Goal: Task Accomplishment & Management: Manage account settings

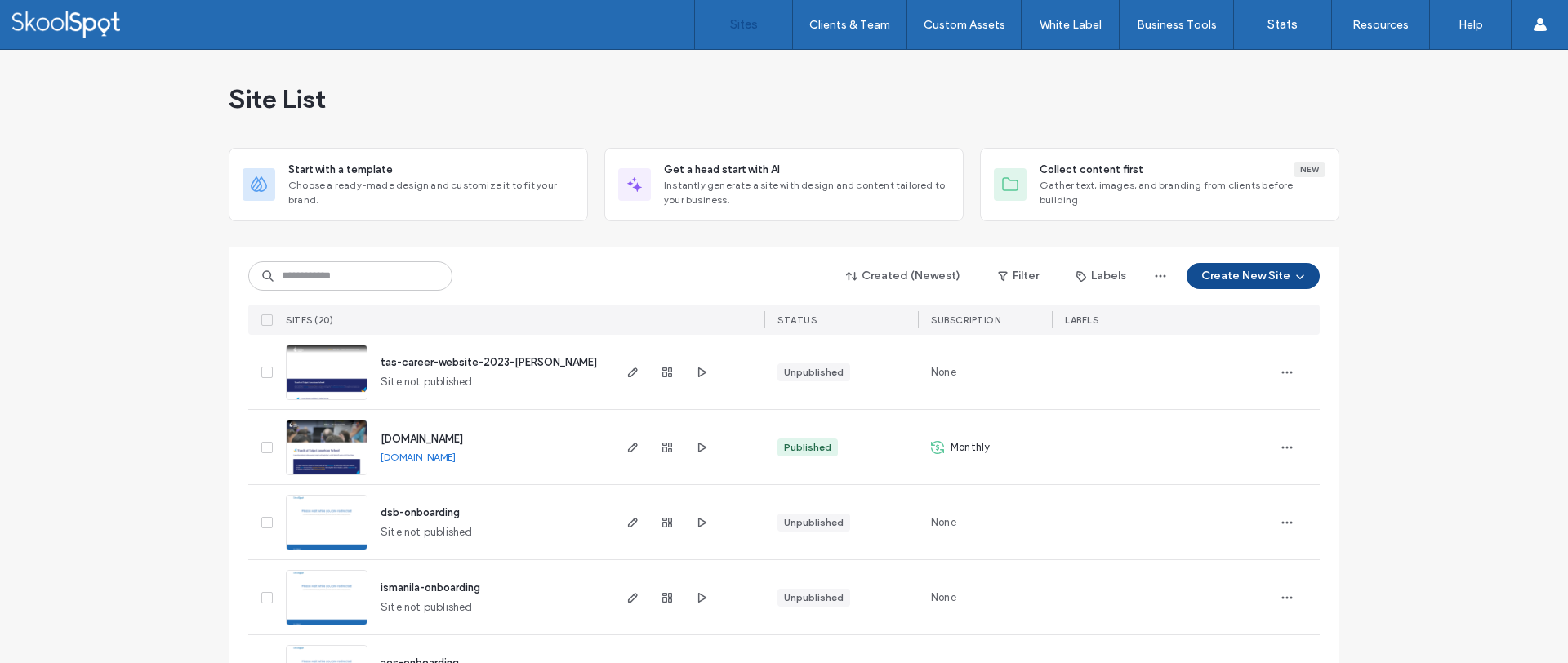
click at [849, 73] on link "Client Management" at bounding box center [883, 67] width 158 height 34
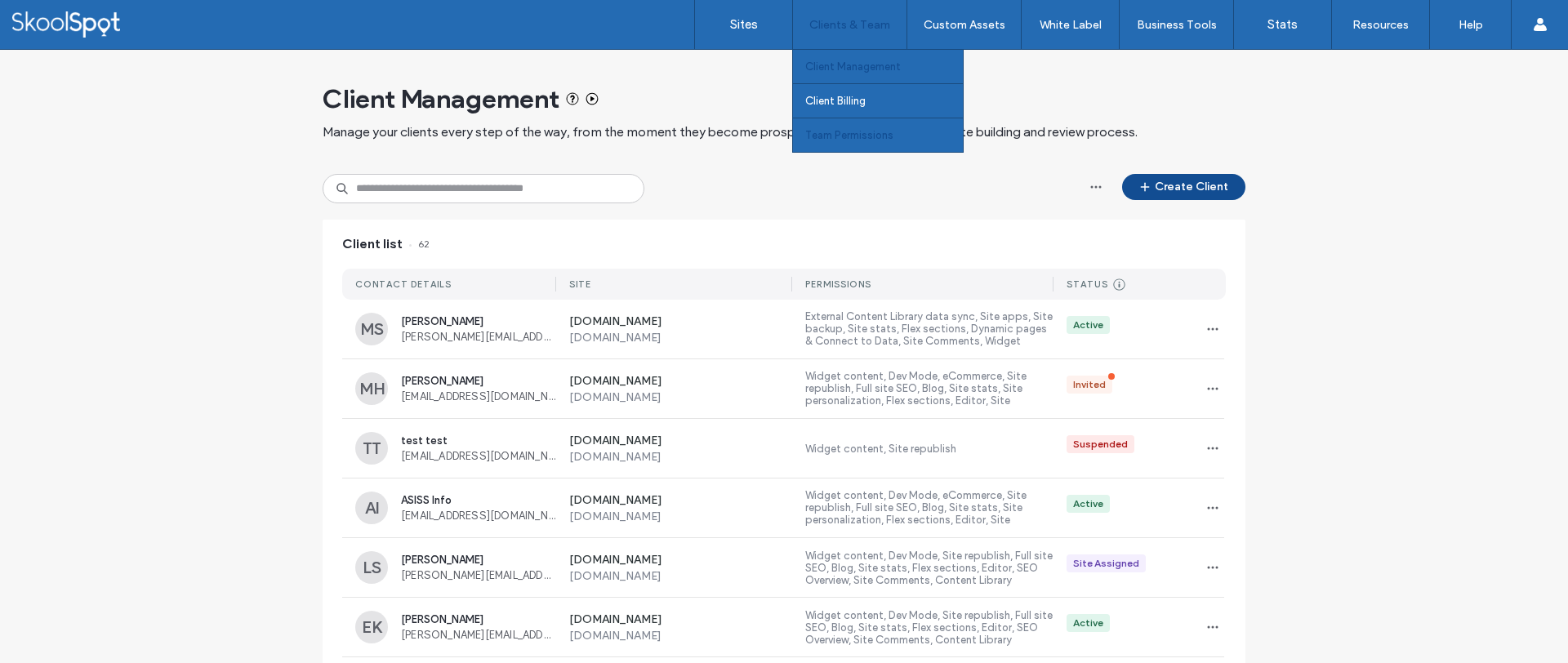
click at [853, 124] on link "Team Permissions" at bounding box center [883, 135] width 158 height 34
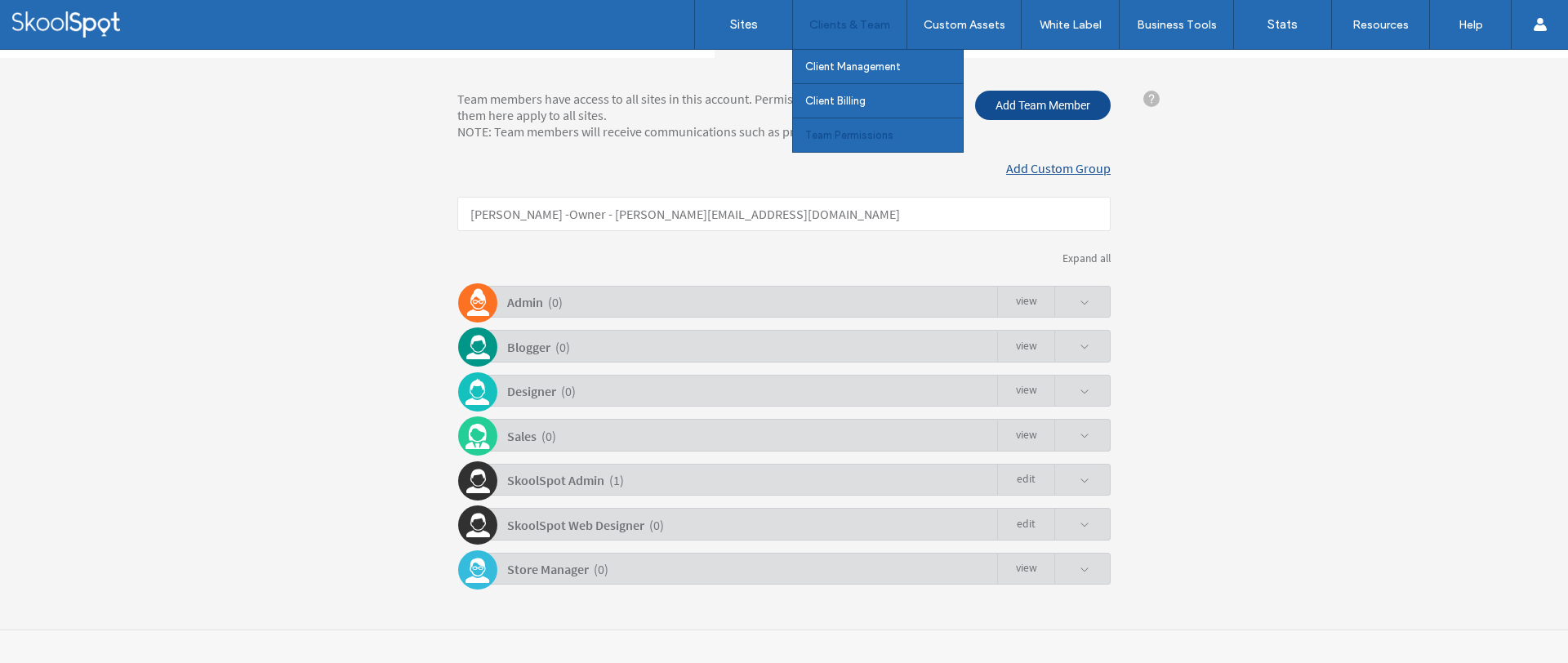
scroll to position [200, 0]
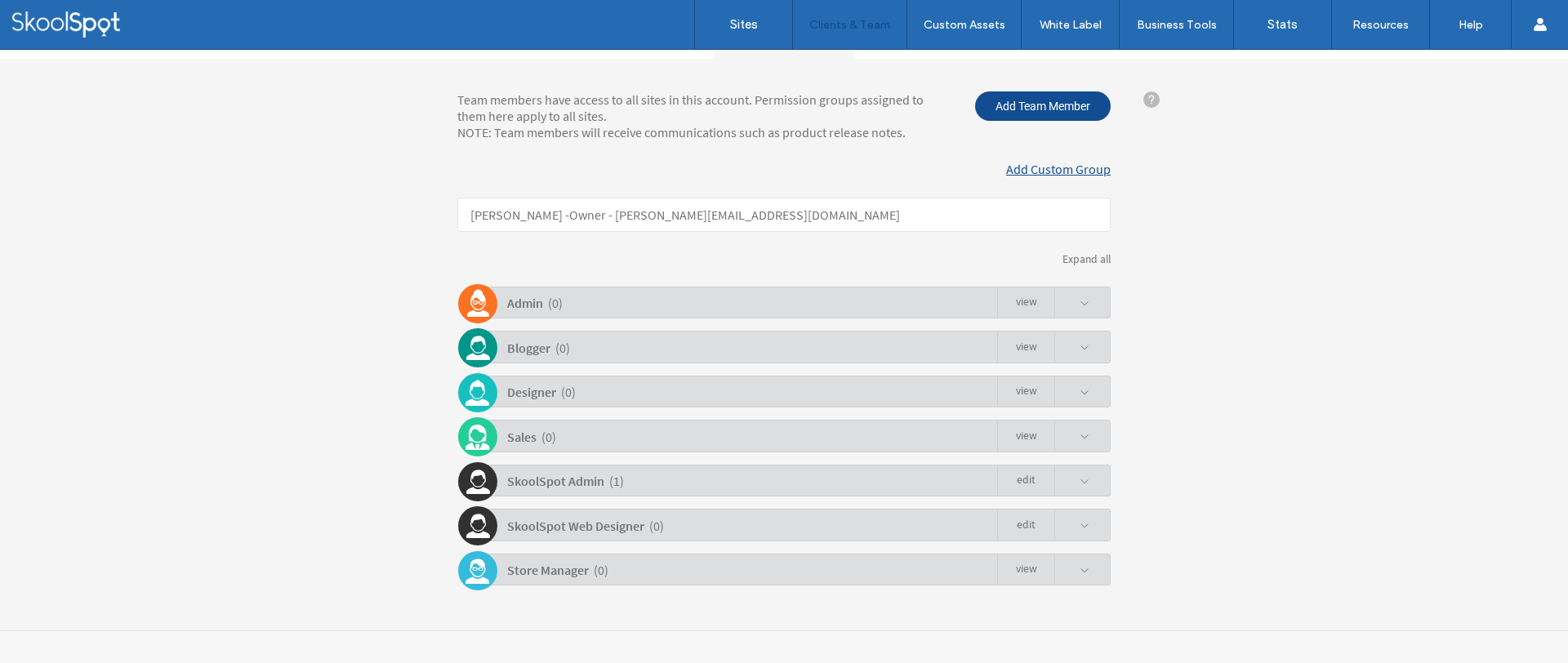
click at [1071, 472] on span at bounding box center [1071, 482] width 36 height 31
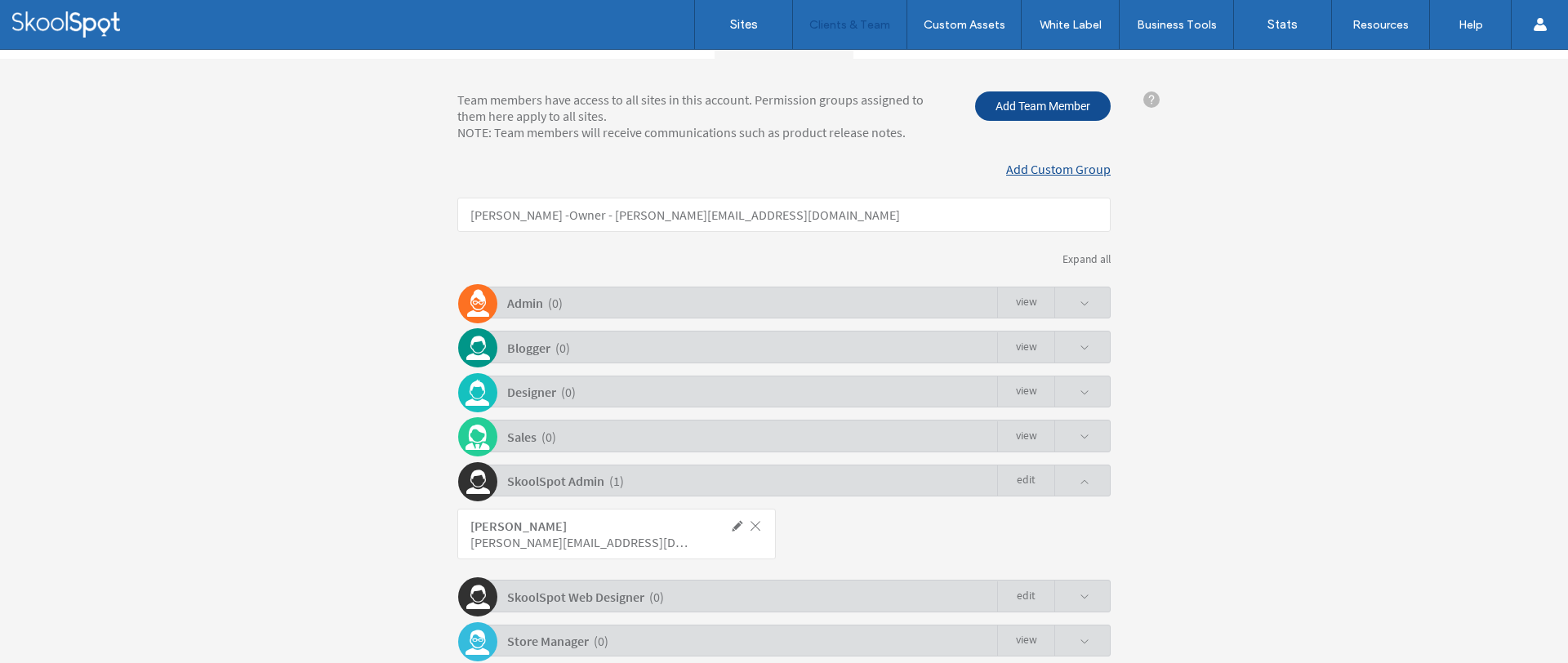
scroll to position [271, 0]
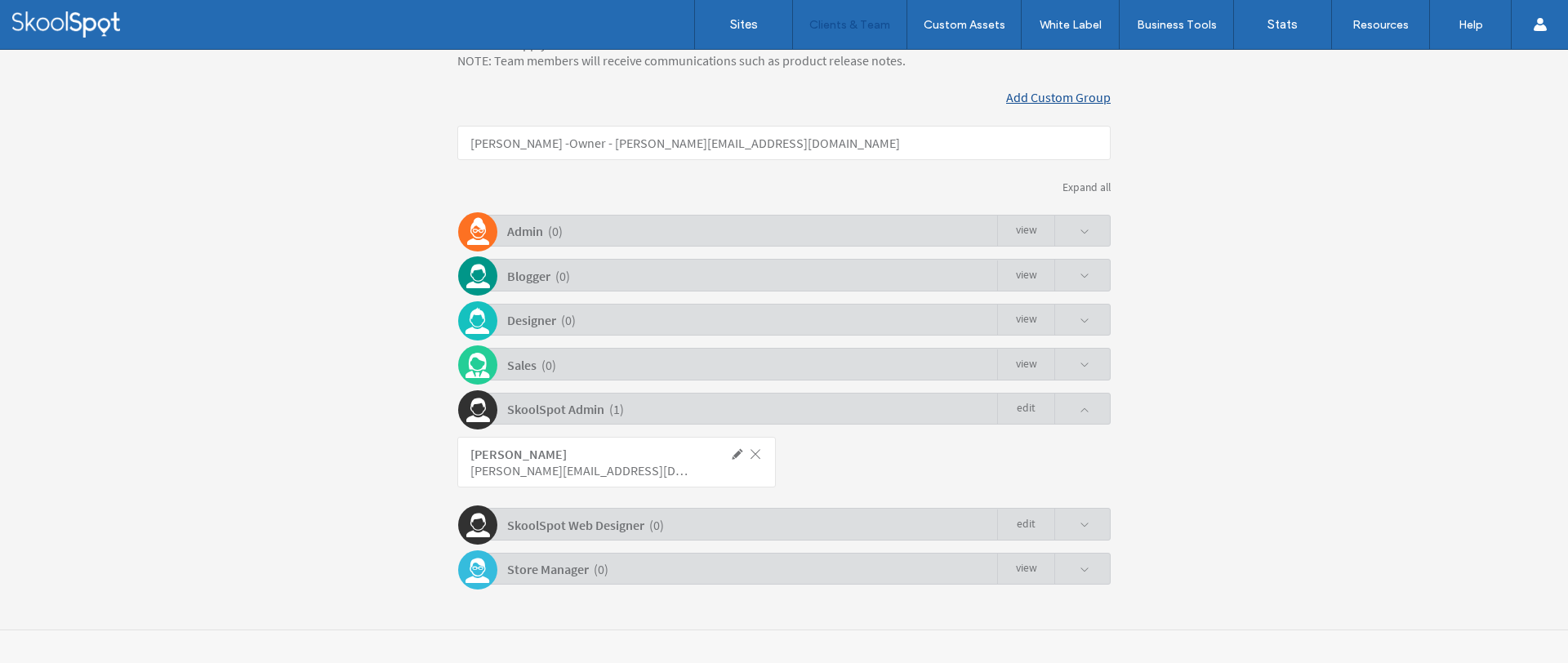
click p "[PERSON_NAME] - Owner - [PERSON_NAME][EMAIL_ADDRESS][DOMAIN_NAME]"
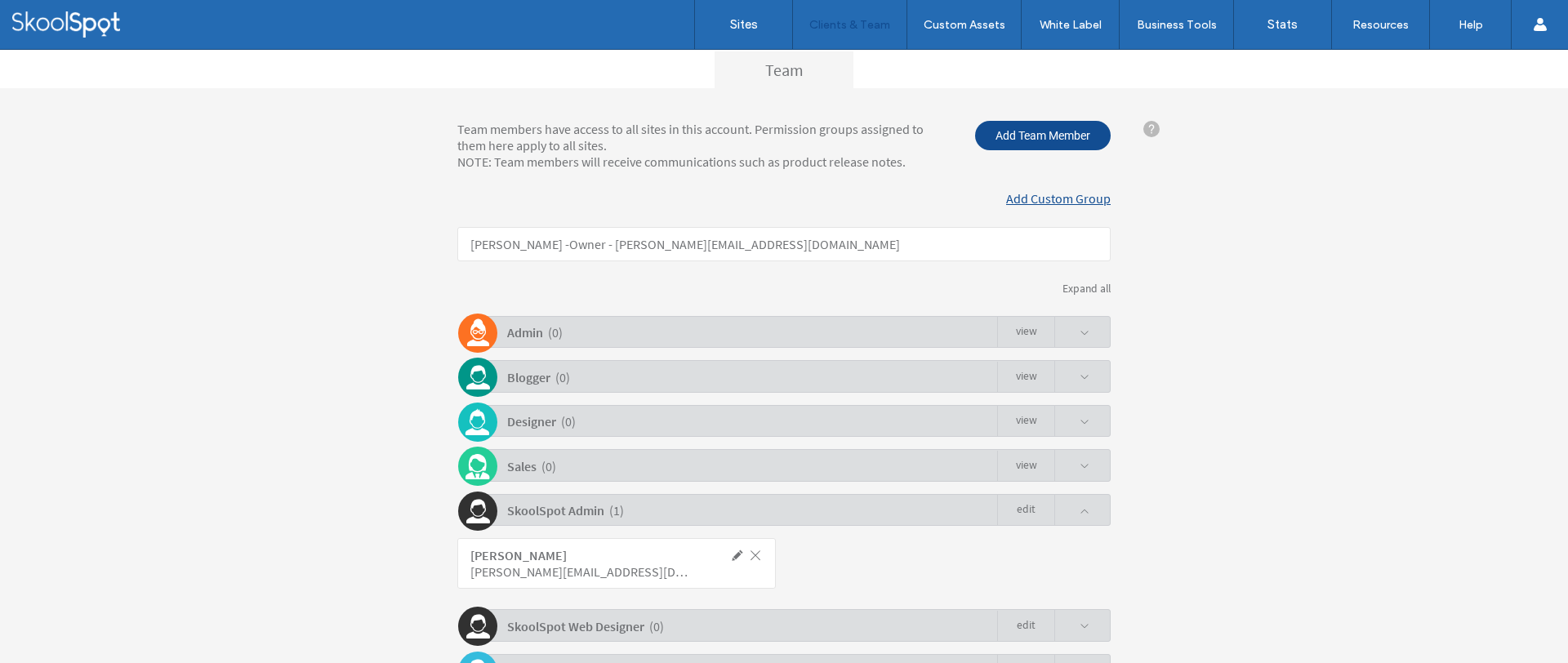
scroll to position [94, 0]
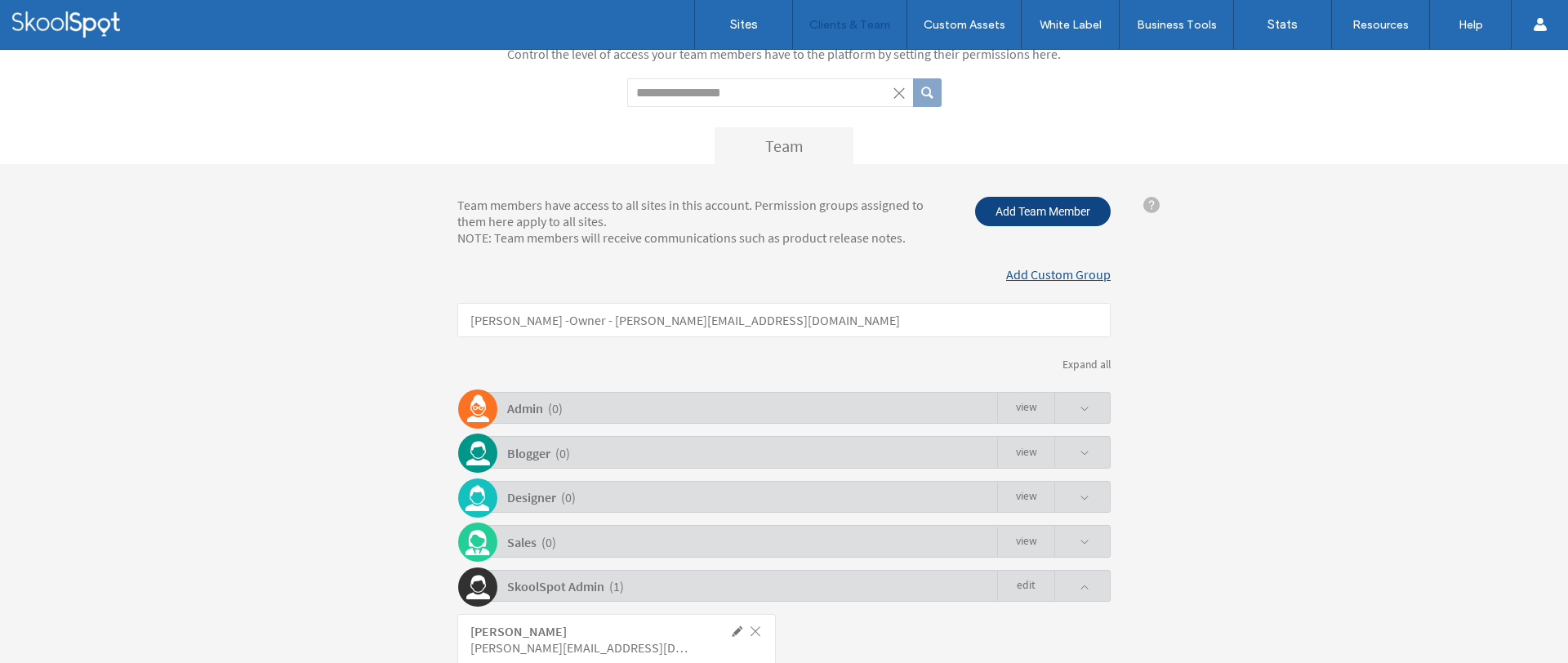
click at [1045, 220] on span "Add Team Member" at bounding box center [1042, 212] width 136 height 29
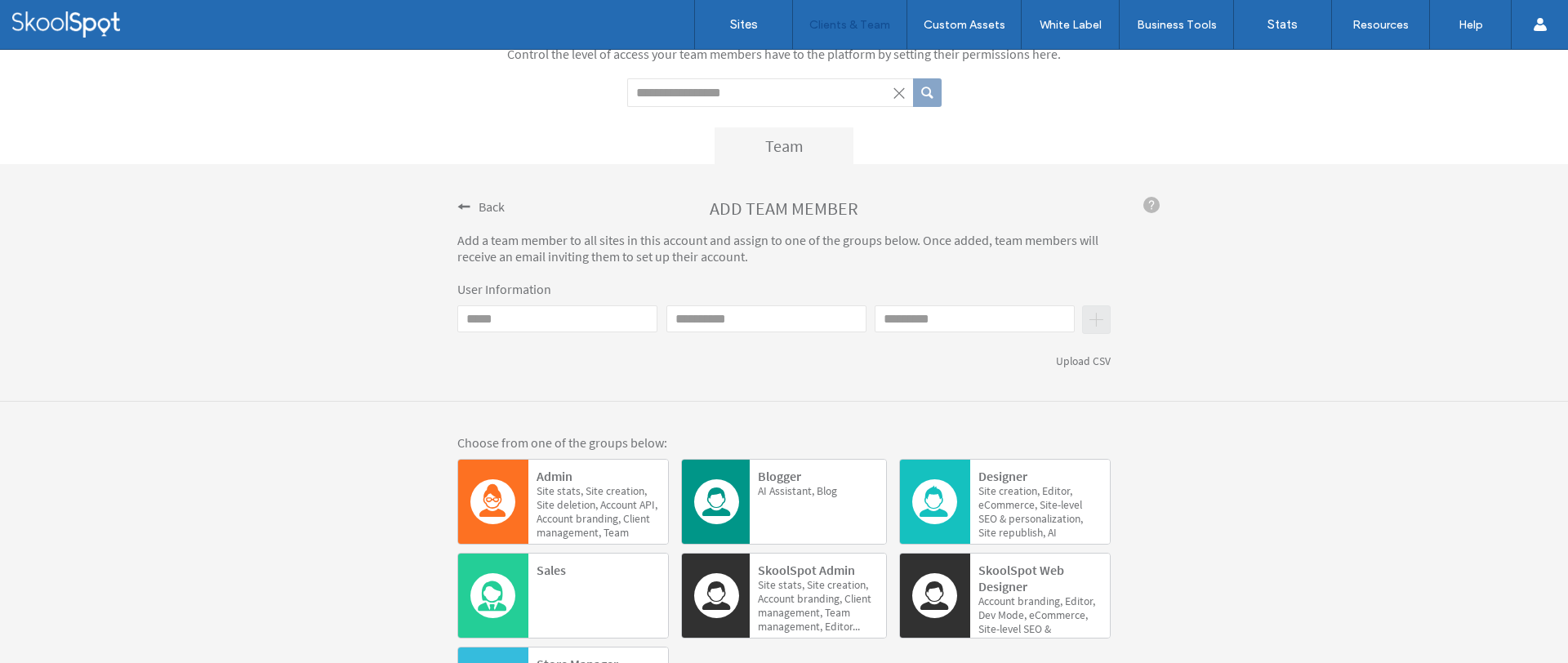
click input "Email"
click div "Last name"
click input "Email"
paste input "**********"
type input "**********"
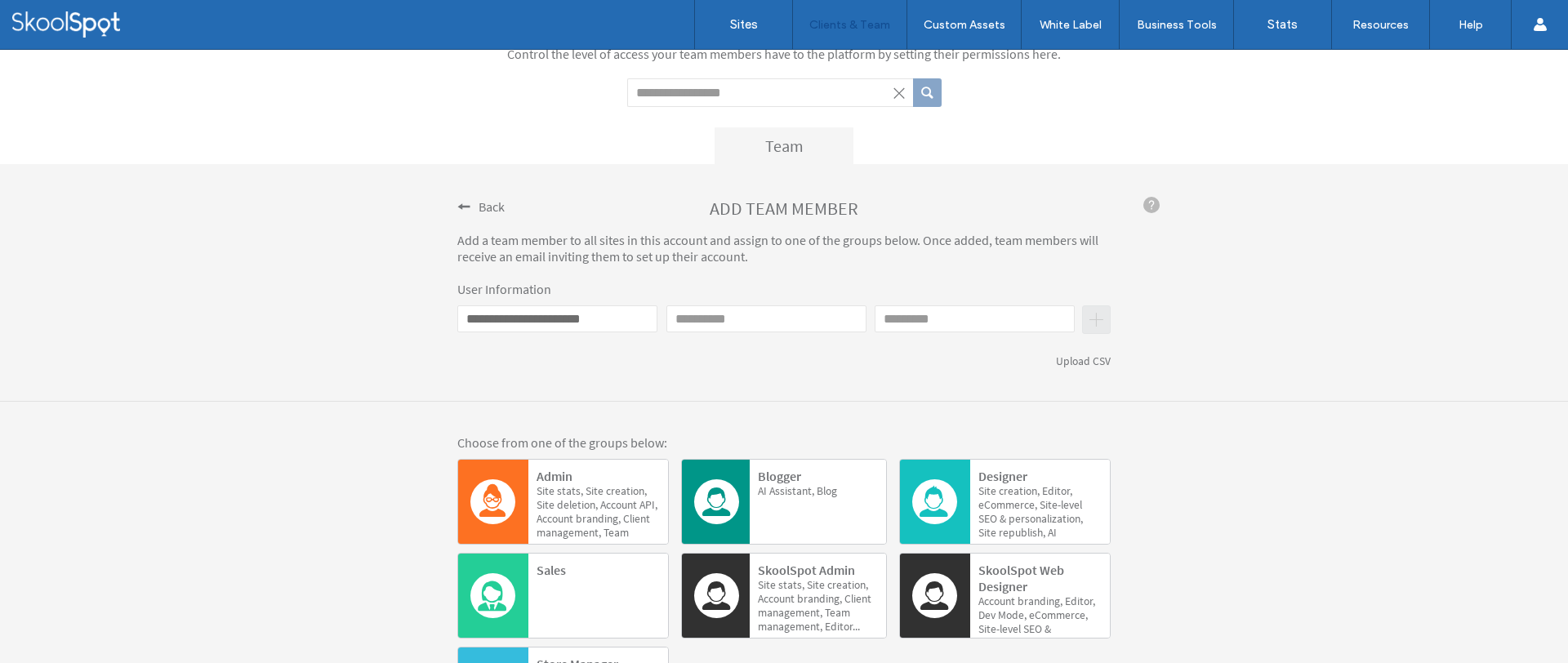
click input "First name"
click input "**********"
click input "First name"
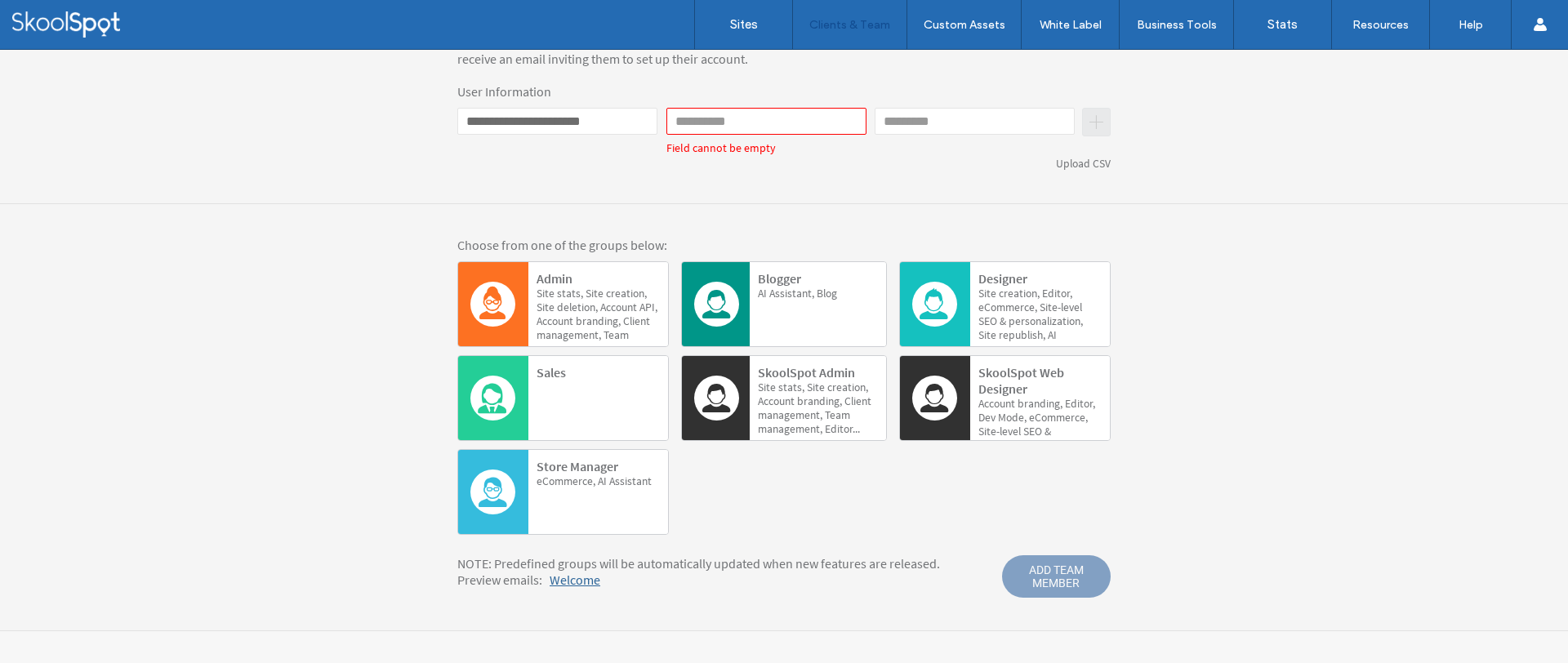
scroll to position [0, 0]
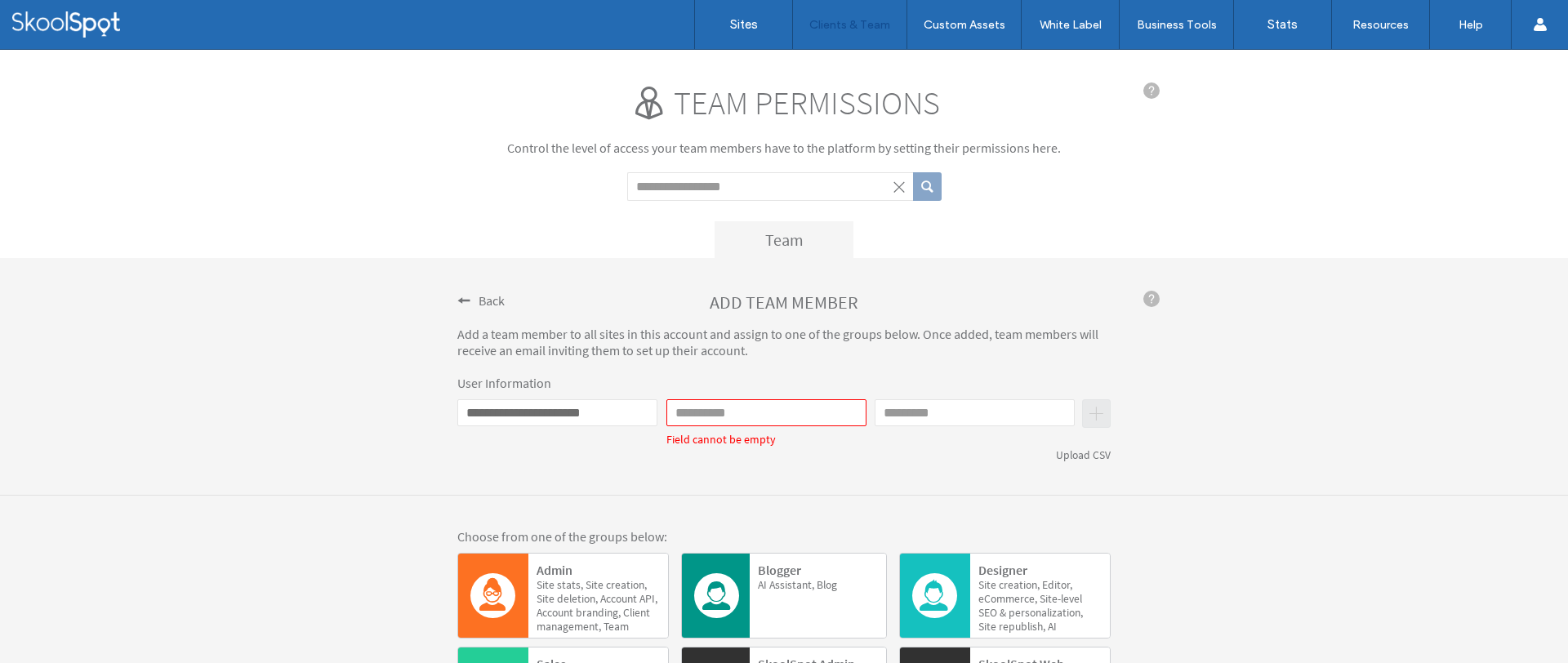
click input "First name"
type input "***"
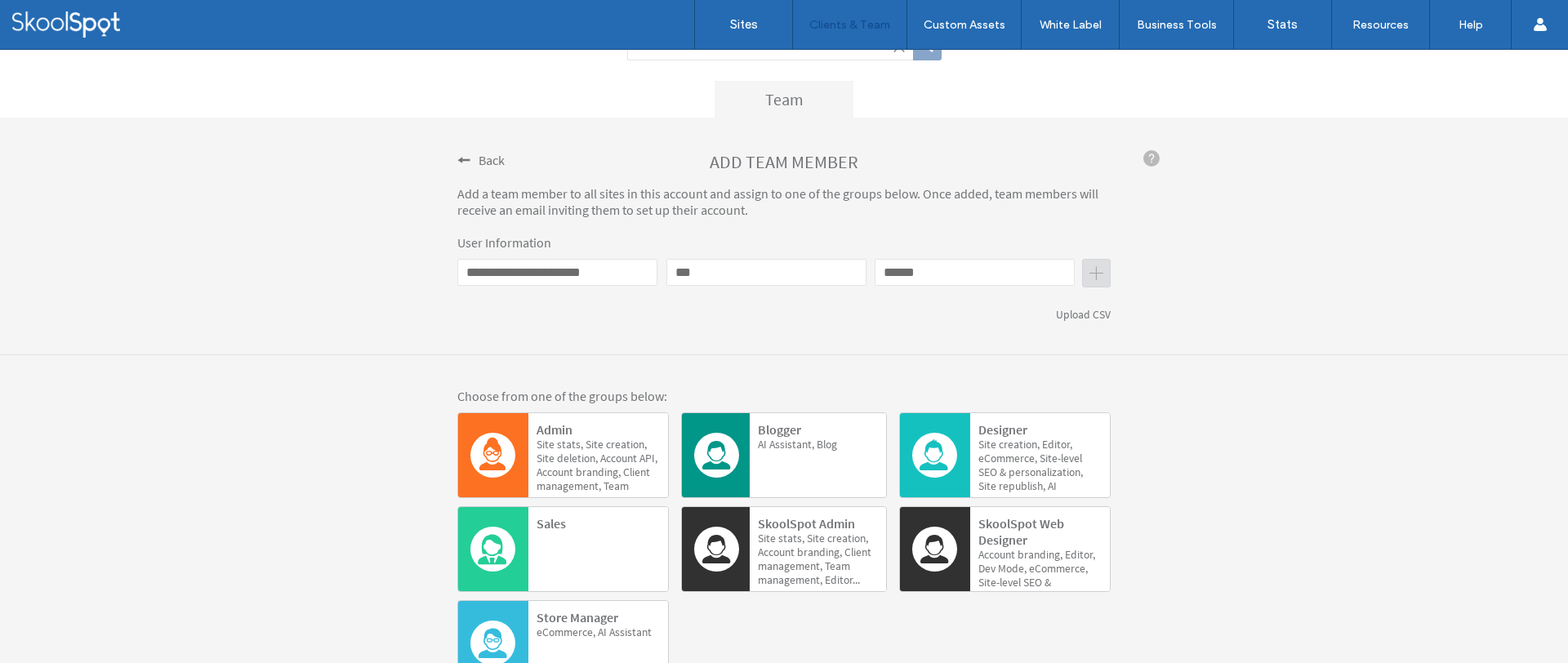
scroll to position [139, 0]
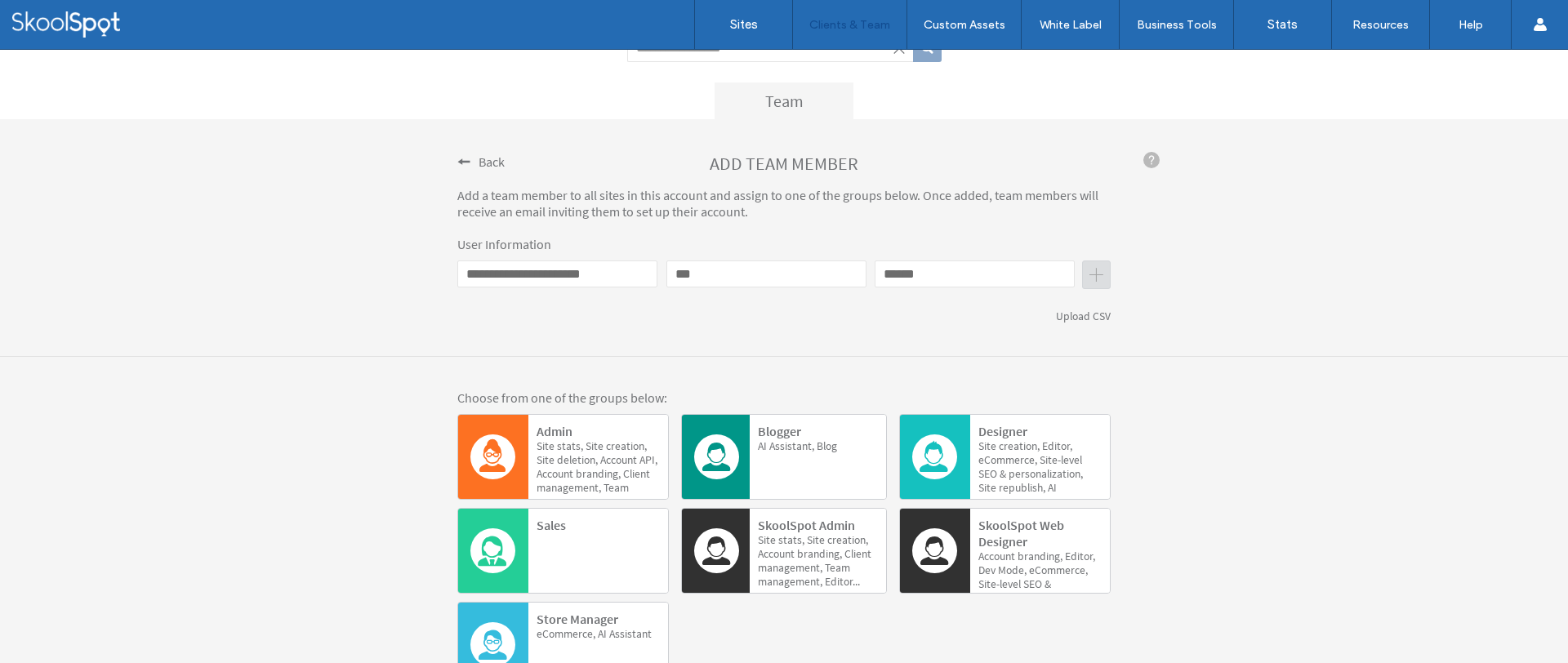
type input "******"
click input "**********"
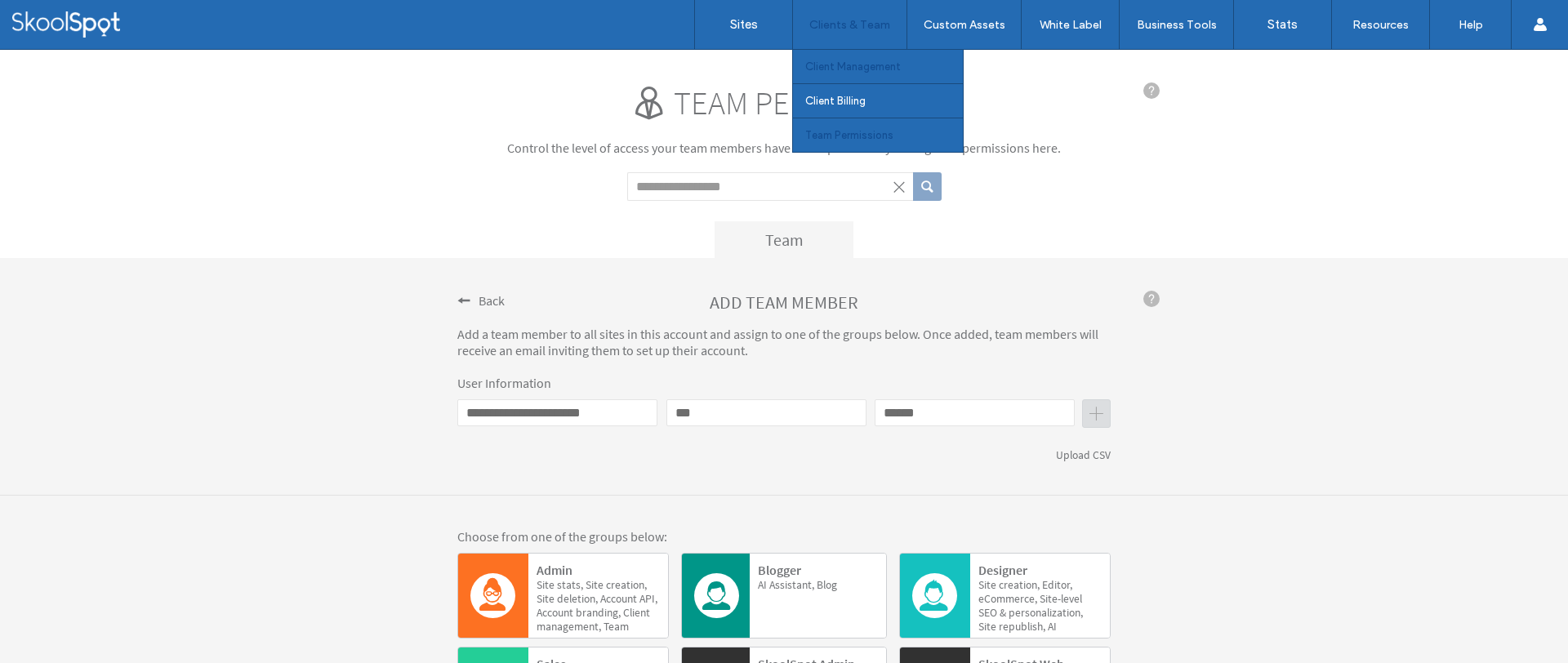
click at [841, 60] on label "Client Management" at bounding box center [852, 66] width 96 height 12
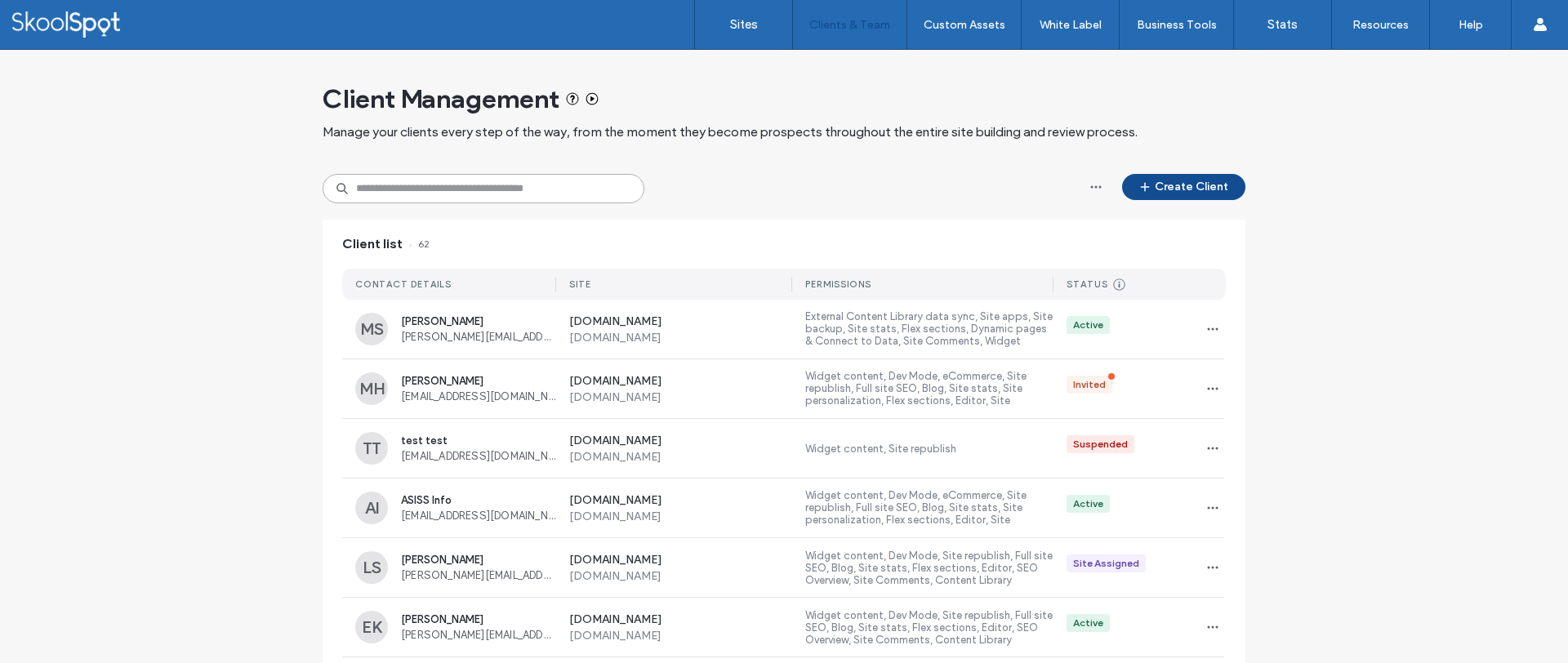
click at [582, 188] on input at bounding box center [483, 189] width 322 height 29
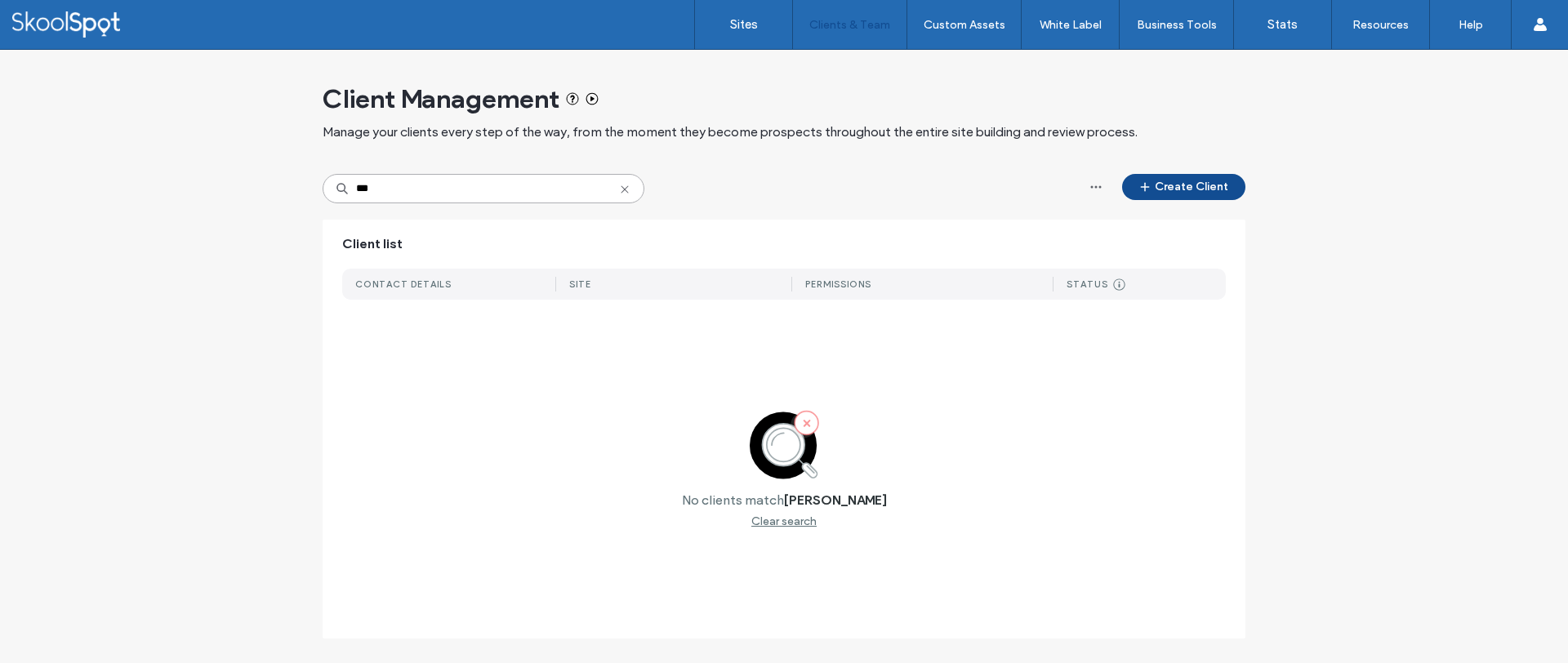
paste input "**********"
type input "**********"
click at [765, 161] on div "Client Management Manage your clients every step of the way, from the moment th…" at bounding box center [784, 112] width 923 height 124
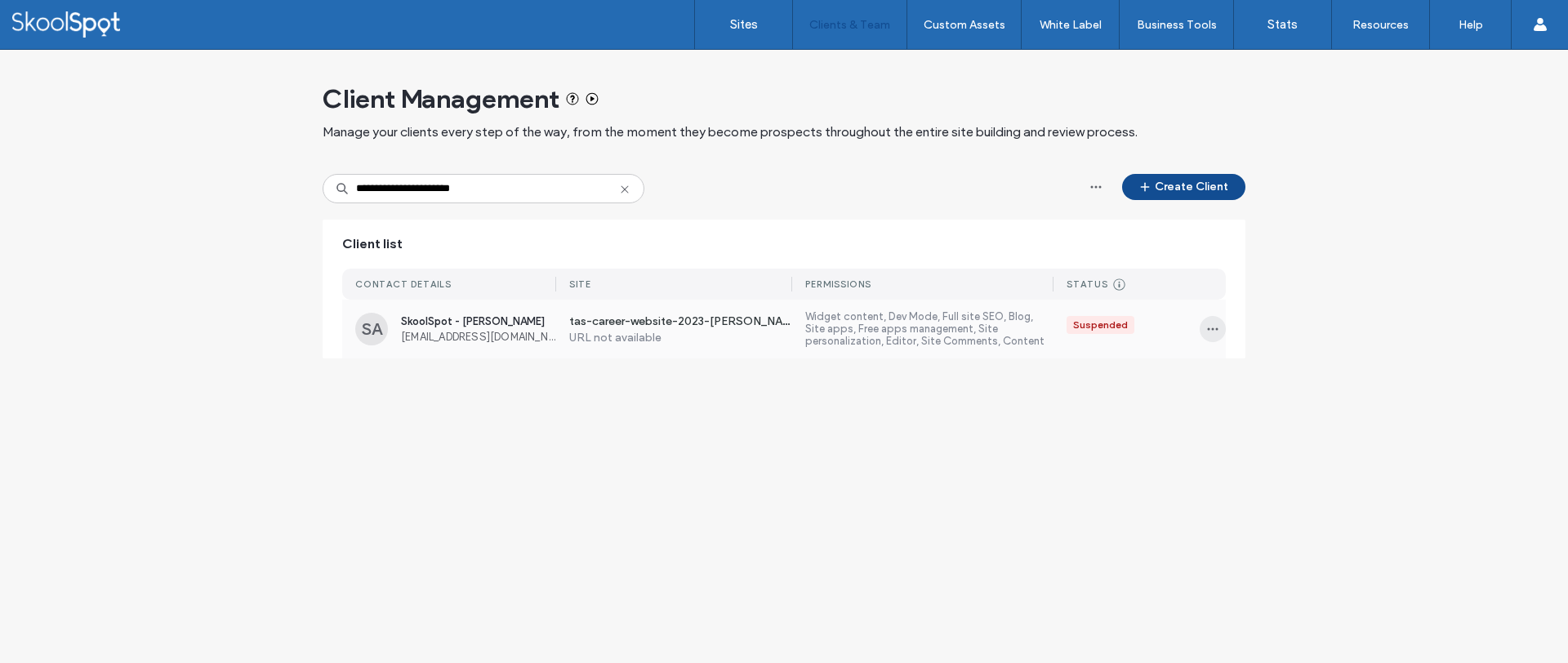
click at [1206, 325] on icon "button" at bounding box center [1212, 329] width 13 height 13
click at [1237, 400] on span "Manage Access" at bounding box center [1272, 403] width 79 height 16
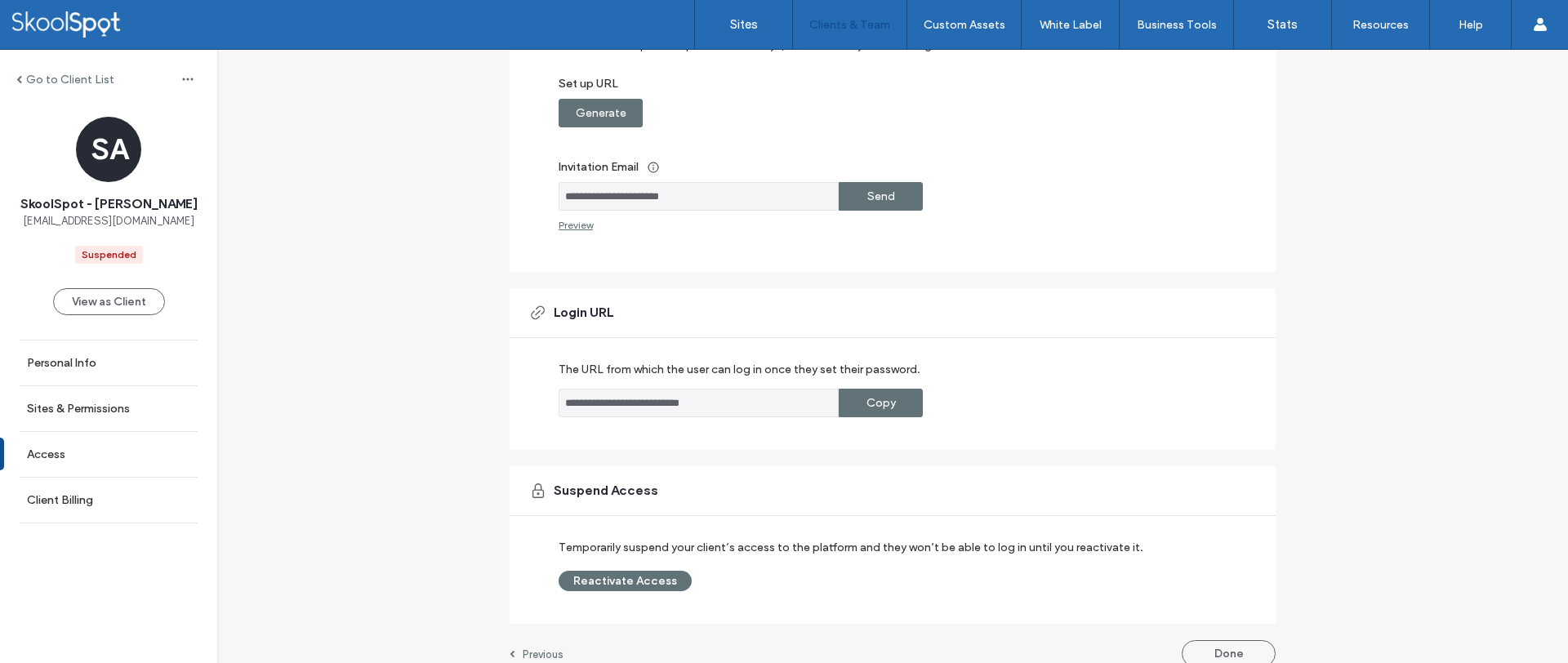
scroll to position [270, 0]
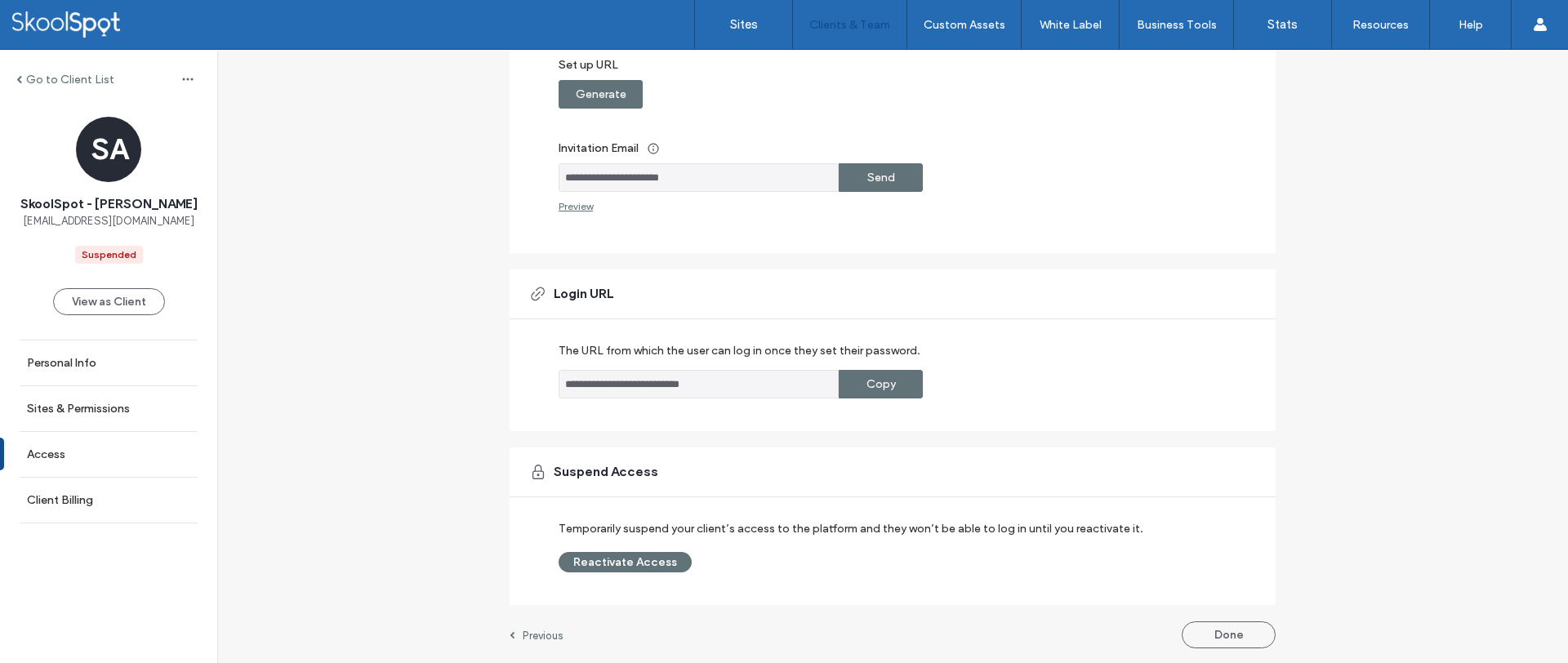
click at [94, 316] on div "View as Client" at bounding box center [108, 301] width 112 height 76
click at [58, 365] on label "Personal Info" at bounding box center [62, 362] width 69 height 14
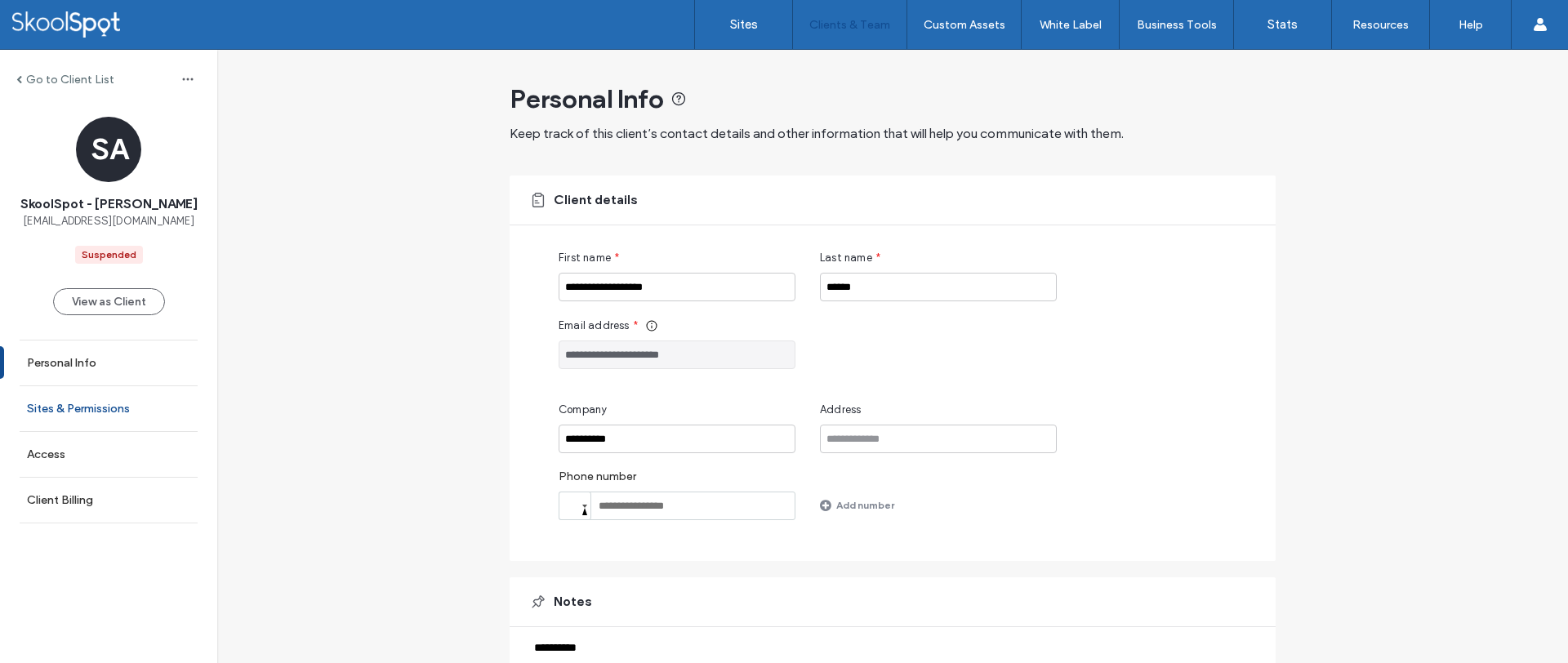
click at [66, 402] on label "Sites & Permissions" at bounding box center [78, 409] width 103 height 14
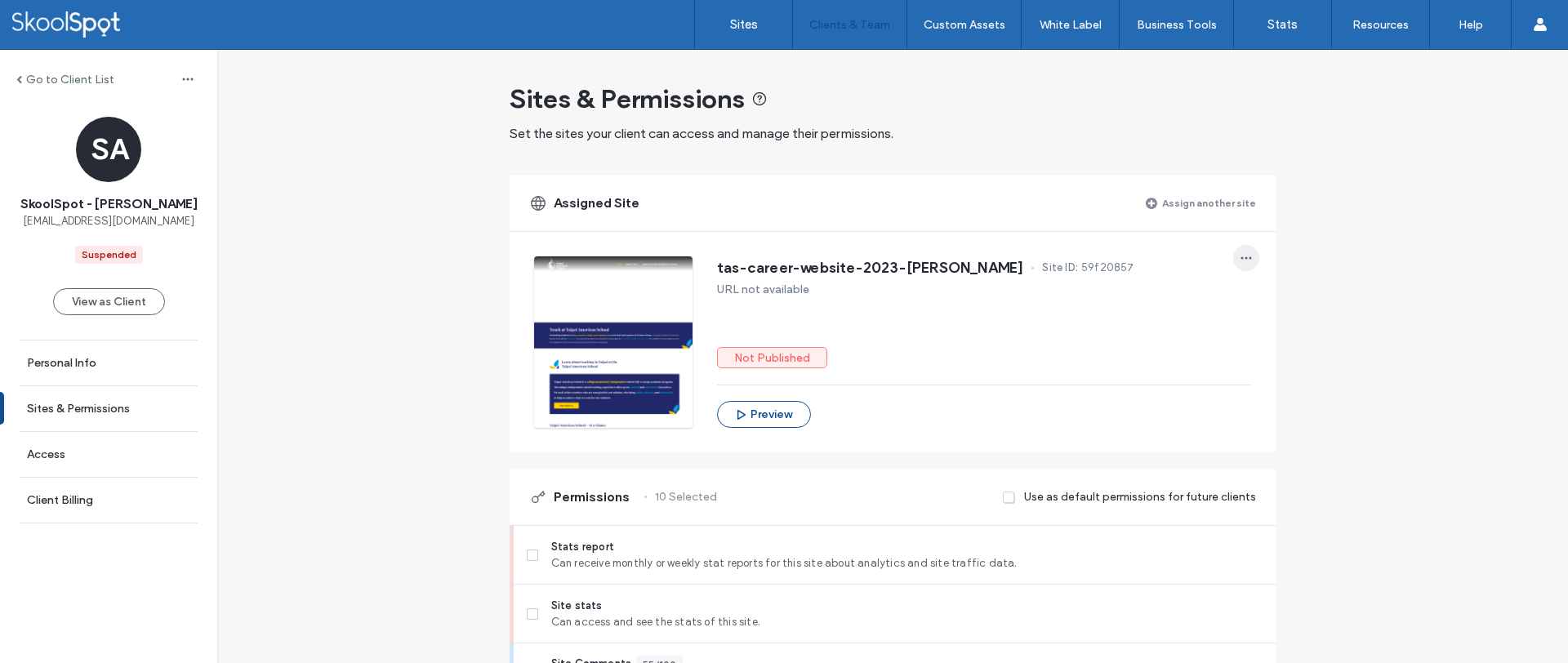
click at [1245, 264] on span "button" at bounding box center [1245, 258] width 26 height 26
click at [1258, 303] on span at bounding box center [1250, 301] width 19 height 18
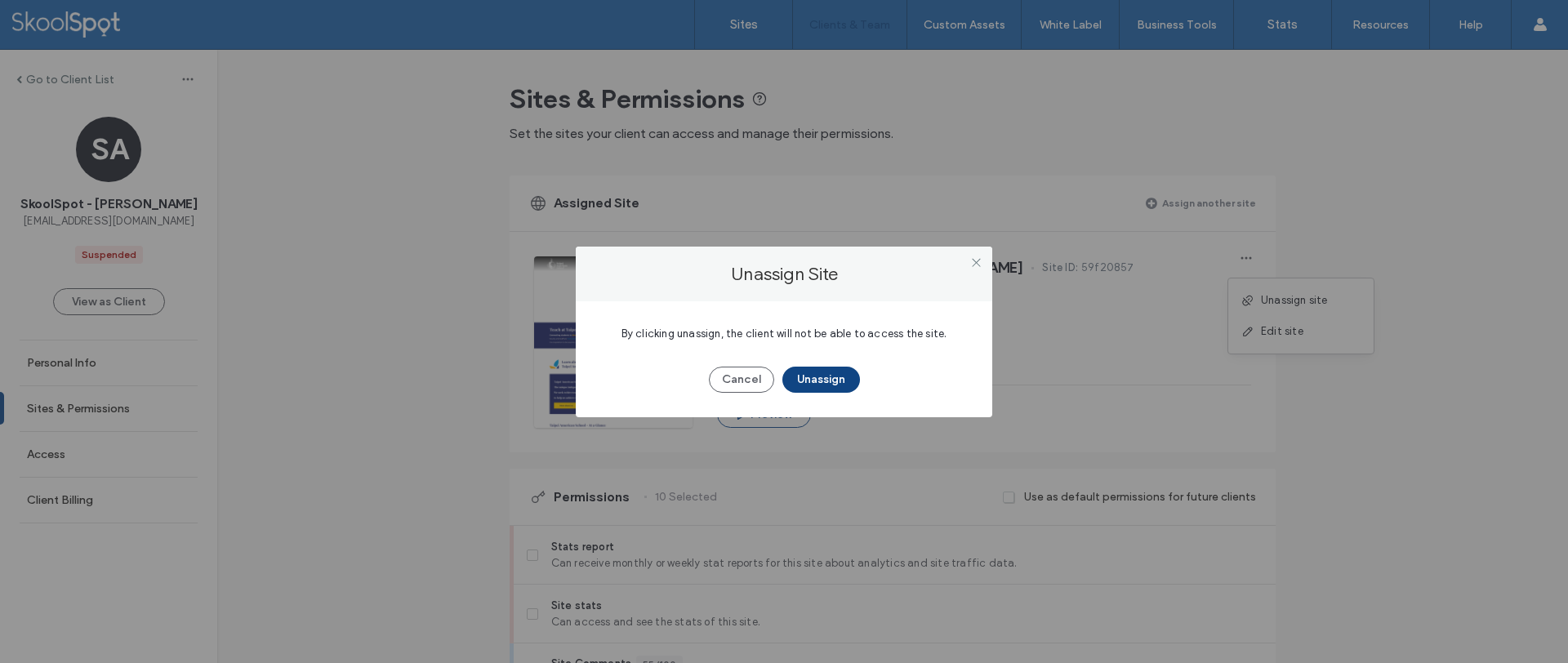
click at [834, 383] on button "Unassign" at bounding box center [820, 379] width 77 height 26
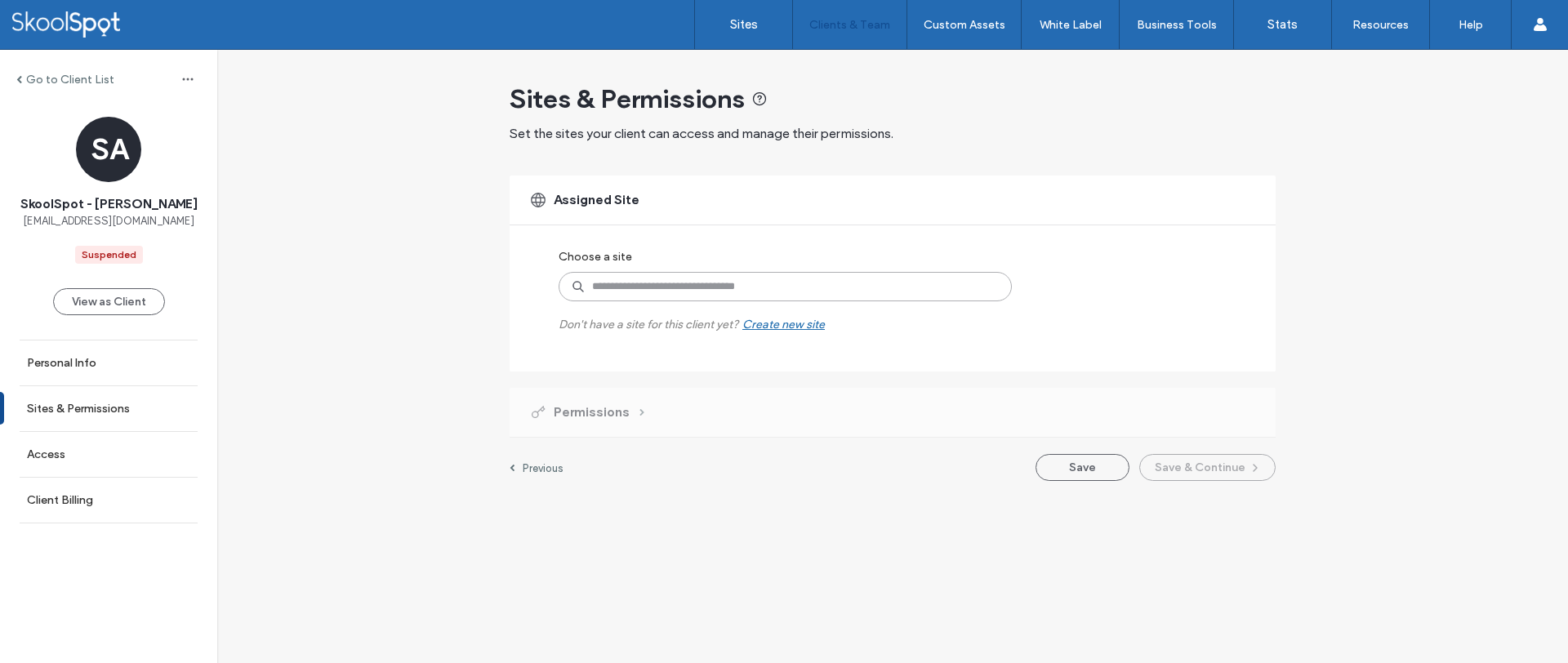
click at [927, 272] on input at bounding box center [785, 286] width 453 height 29
type input "****"
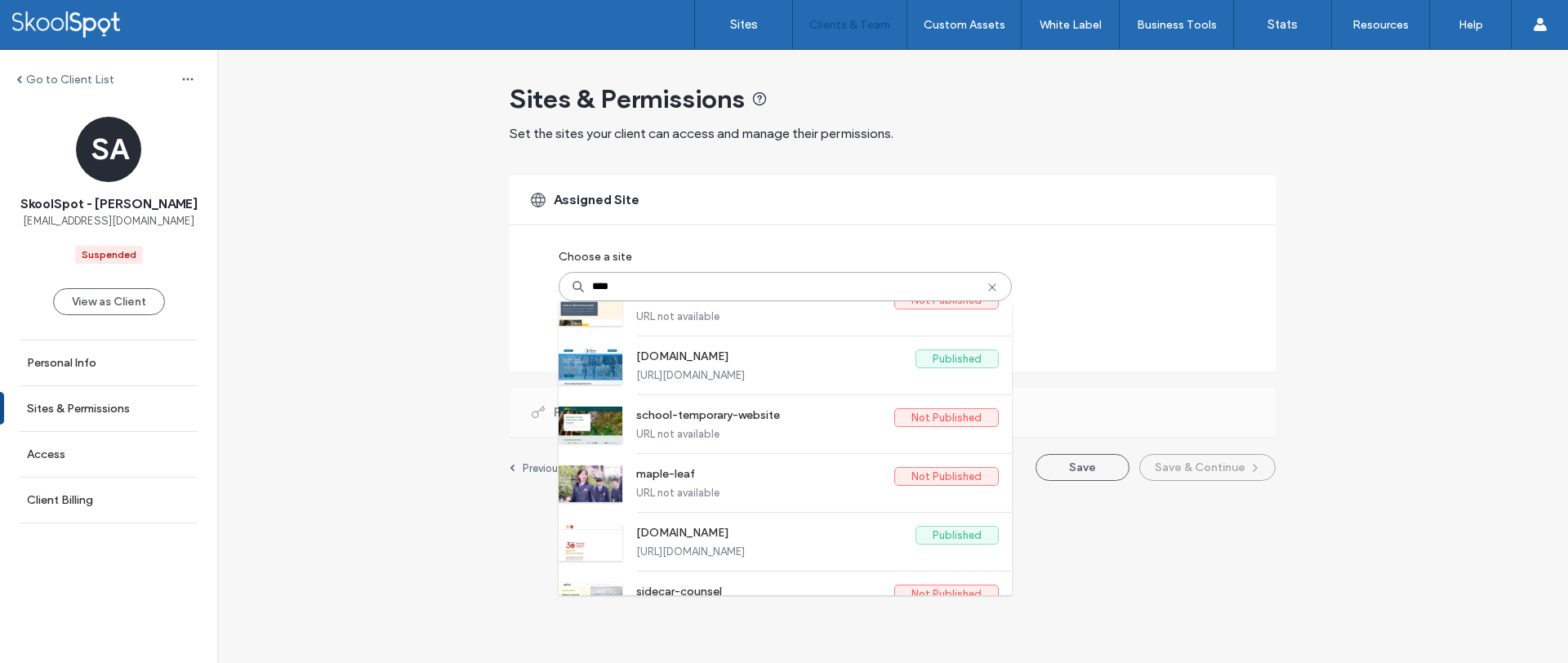
scroll to position [882, 0]
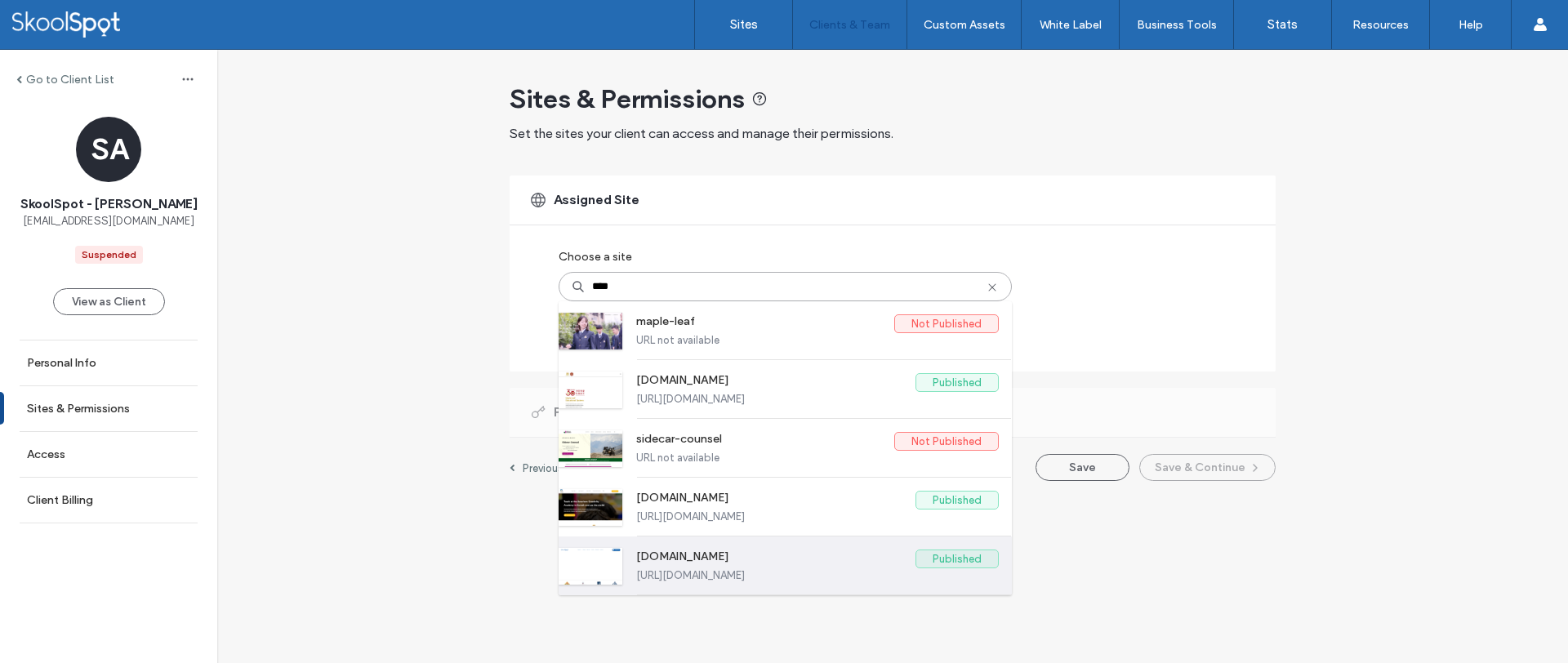
click at [749, 585] on div "[DOMAIN_NAME] Published [URL][DOMAIN_NAME]" at bounding box center [818, 565] width 363 height 58
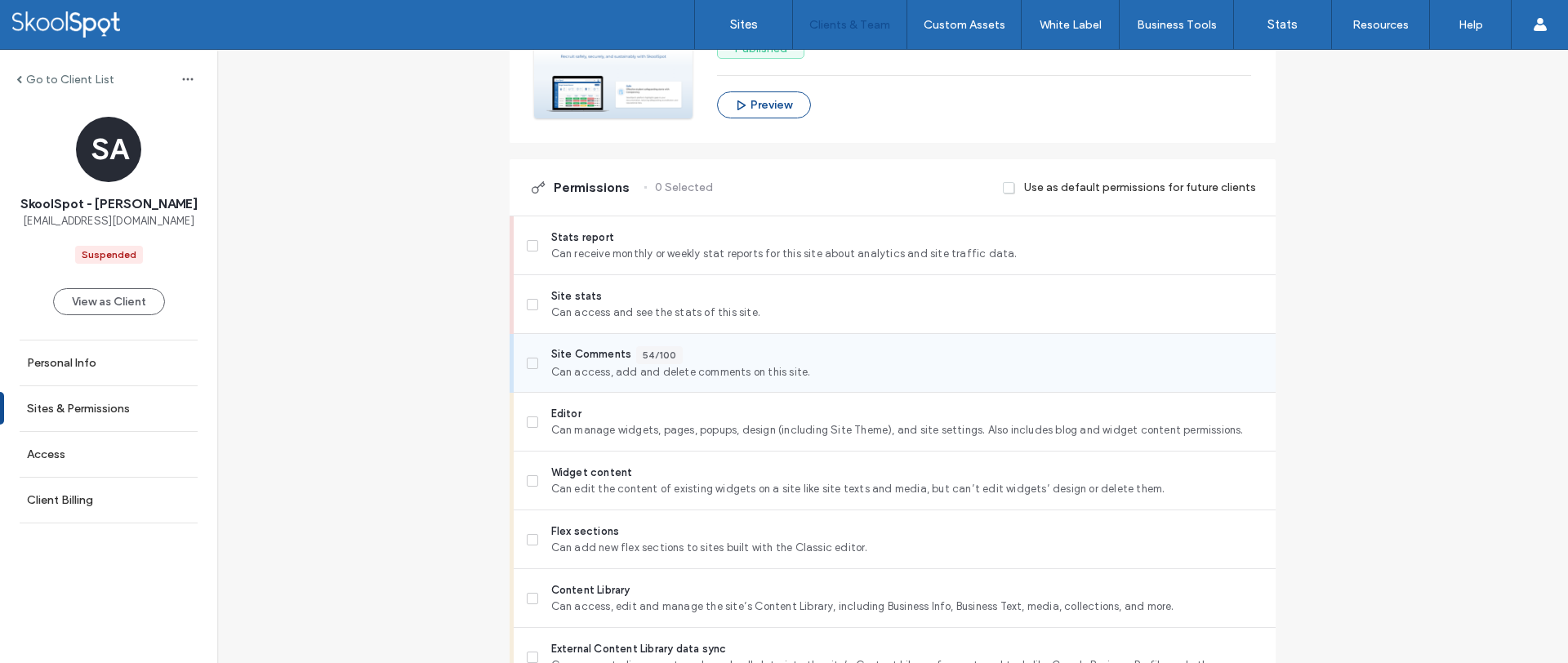
scroll to position [368, 0]
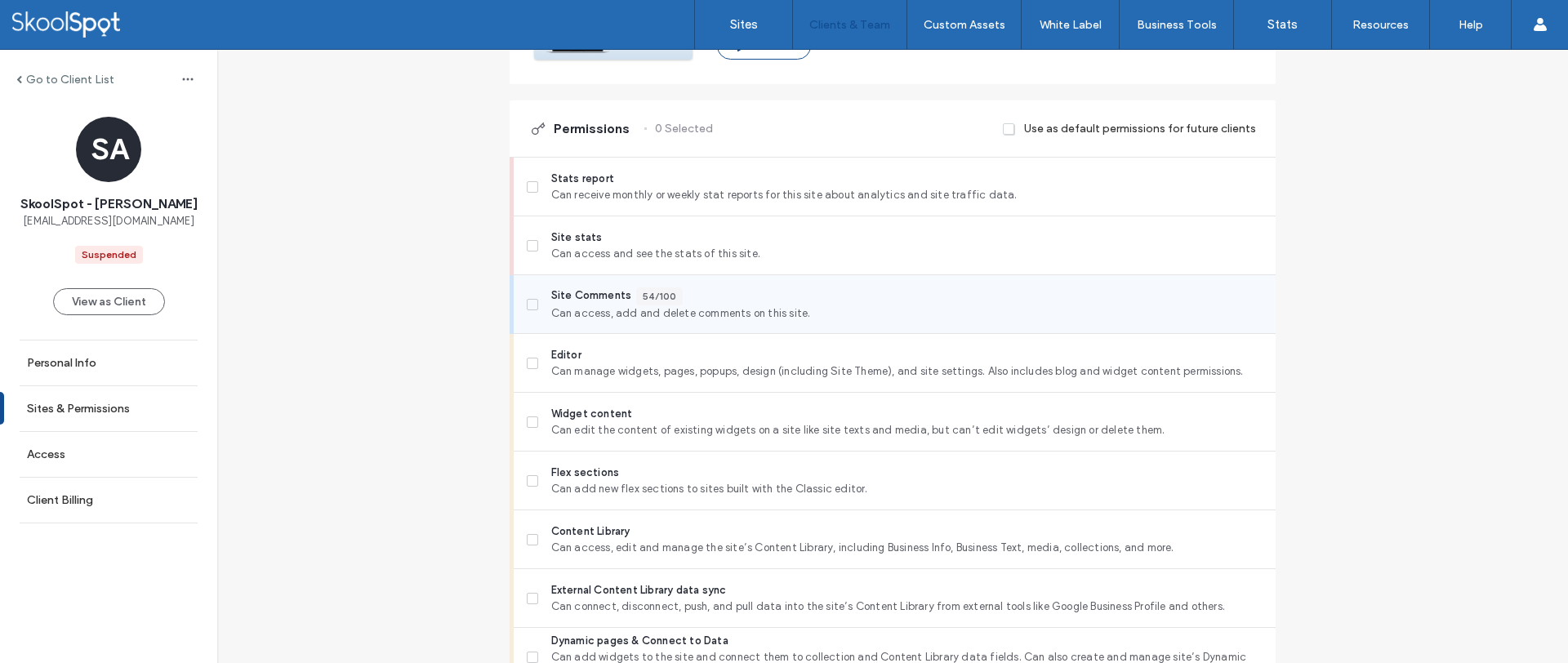
click at [528, 299] on span at bounding box center [532, 305] width 12 height 12
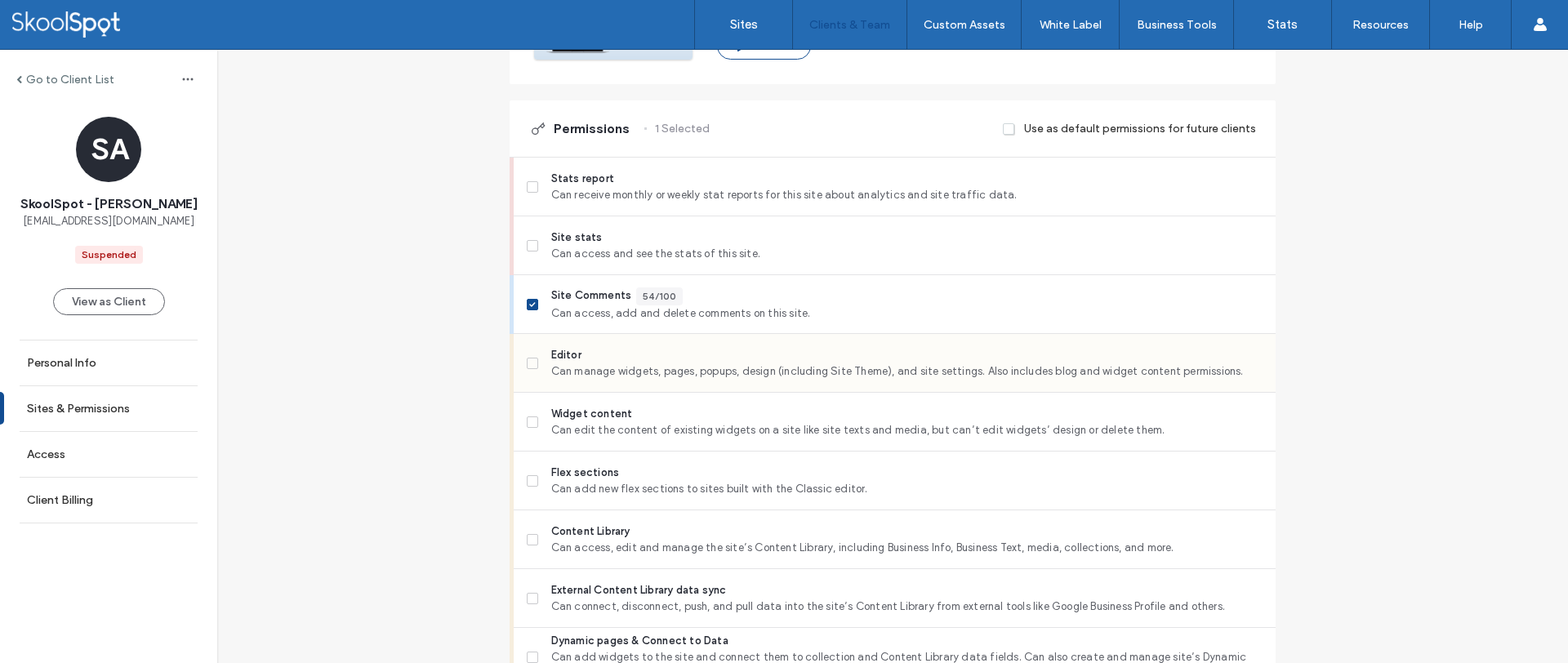
click at [528, 357] on span at bounding box center [532, 363] width 12 height 12
click at [517, 487] on div "Flex sections Can add new flex sections to sites built with the Classic editor." at bounding box center [894, 481] width 762 height 58
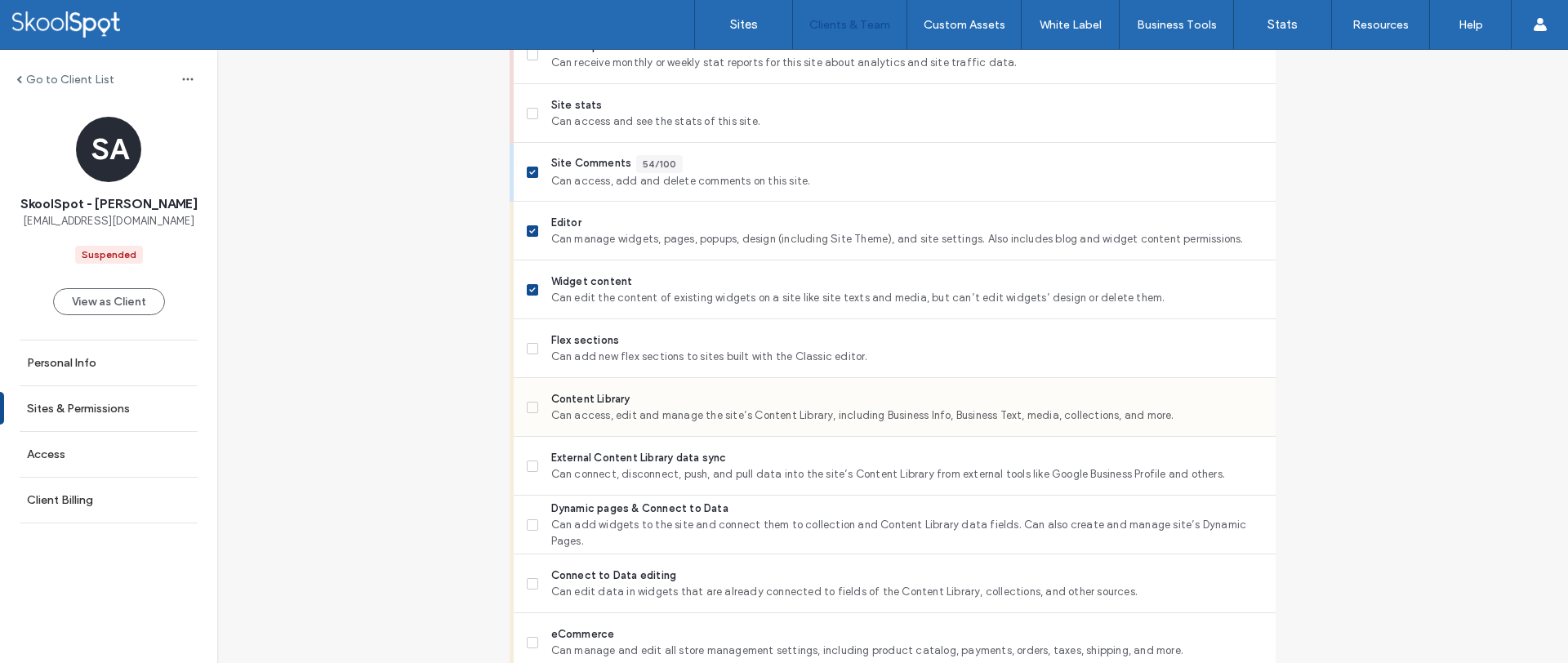
scroll to position [502, 0]
click at [520, 388] on div "Content Library Can access, edit and manage the site’s Content Library, includi…" at bounding box center [894, 407] width 762 height 58
click at [520, 467] on div "External Content Library data sync Can connect, disconnect, push, and pull data…" at bounding box center [894, 465] width 762 height 58
click at [520, 419] on div "Content Library Can access, edit and manage the site’s Content Library, includi…" at bounding box center [894, 407] width 762 height 58
click at [527, 345] on span at bounding box center [532, 347] width 12 height 12
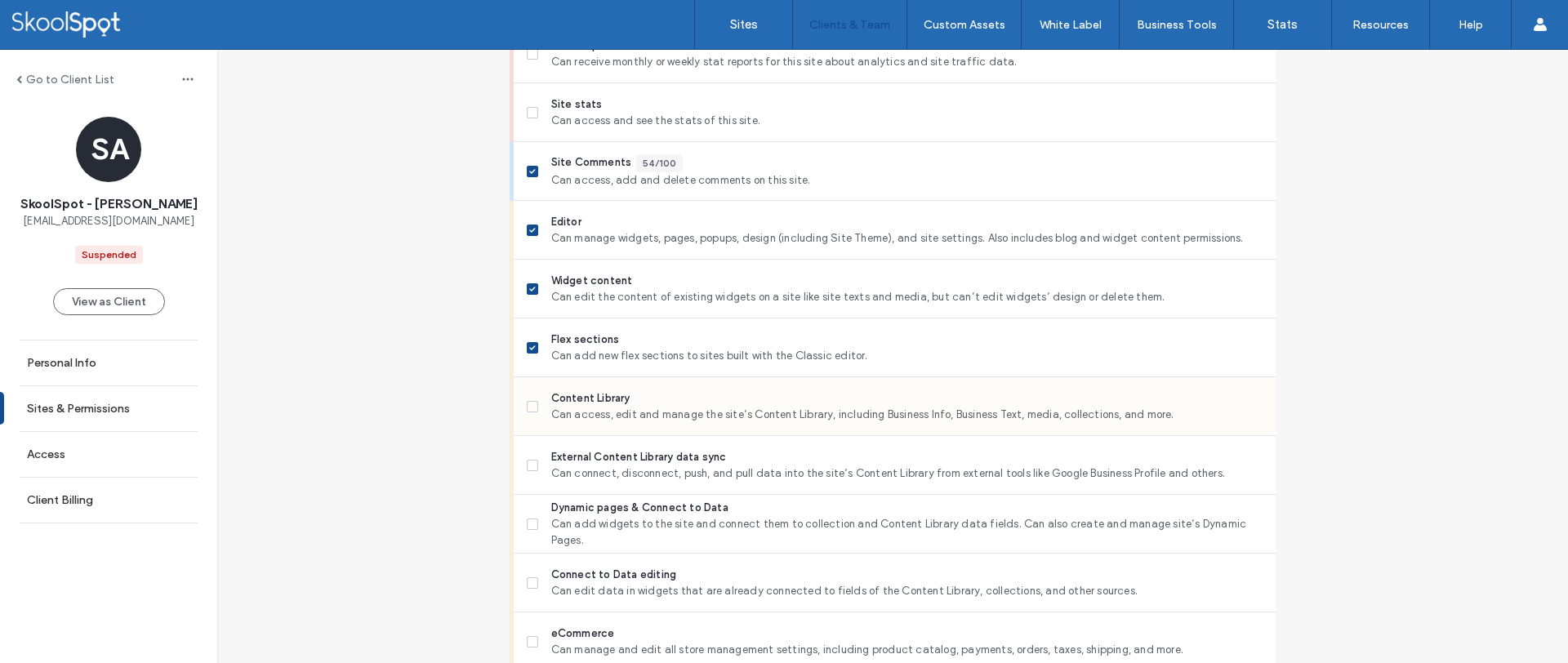
click at [527, 410] on span at bounding box center [532, 407] width 12 height 12
click at [529, 466] on icon at bounding box center [531, 465] width 6 height 5
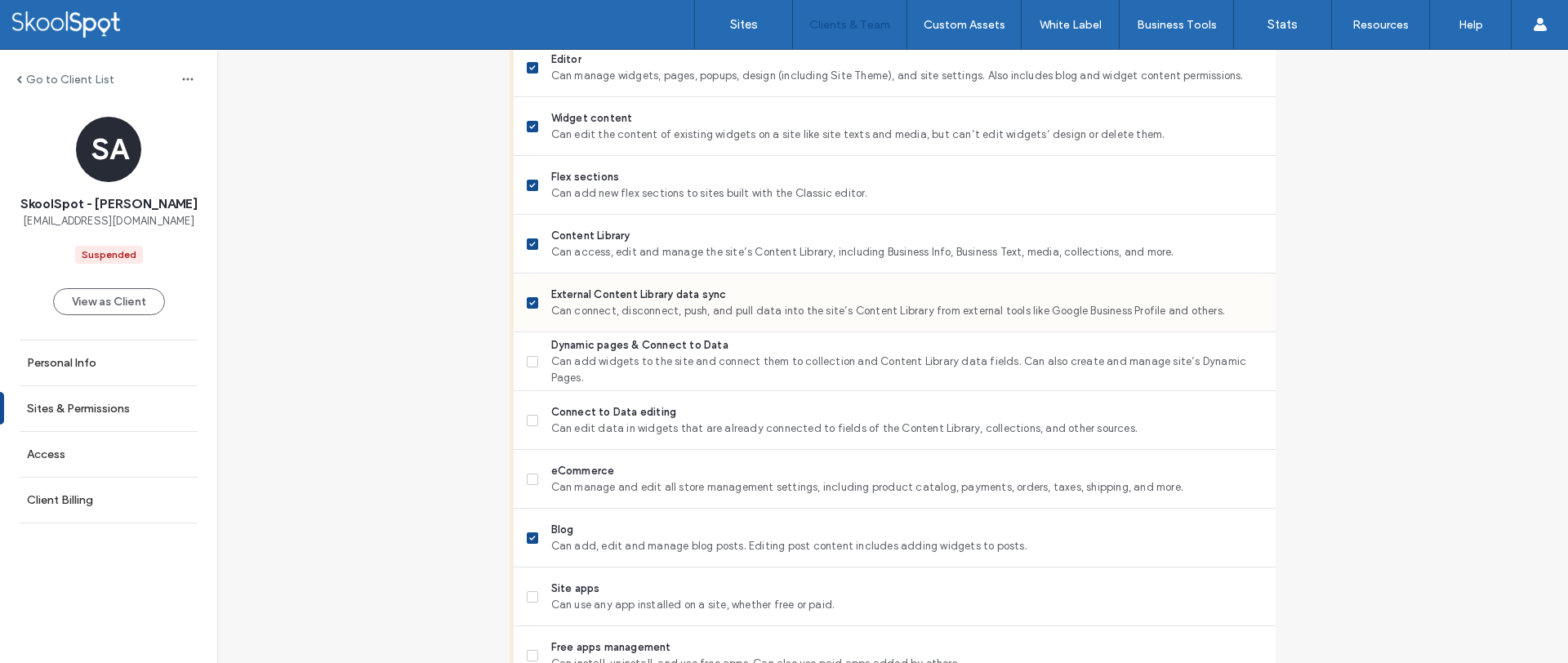
scroll to position [666, 0]
click at [528, 372] on label "Dynamic pages & Connect to Data Can add widgets to the site and connect them to…" at bounding box center [894, 360] width 736 height 49
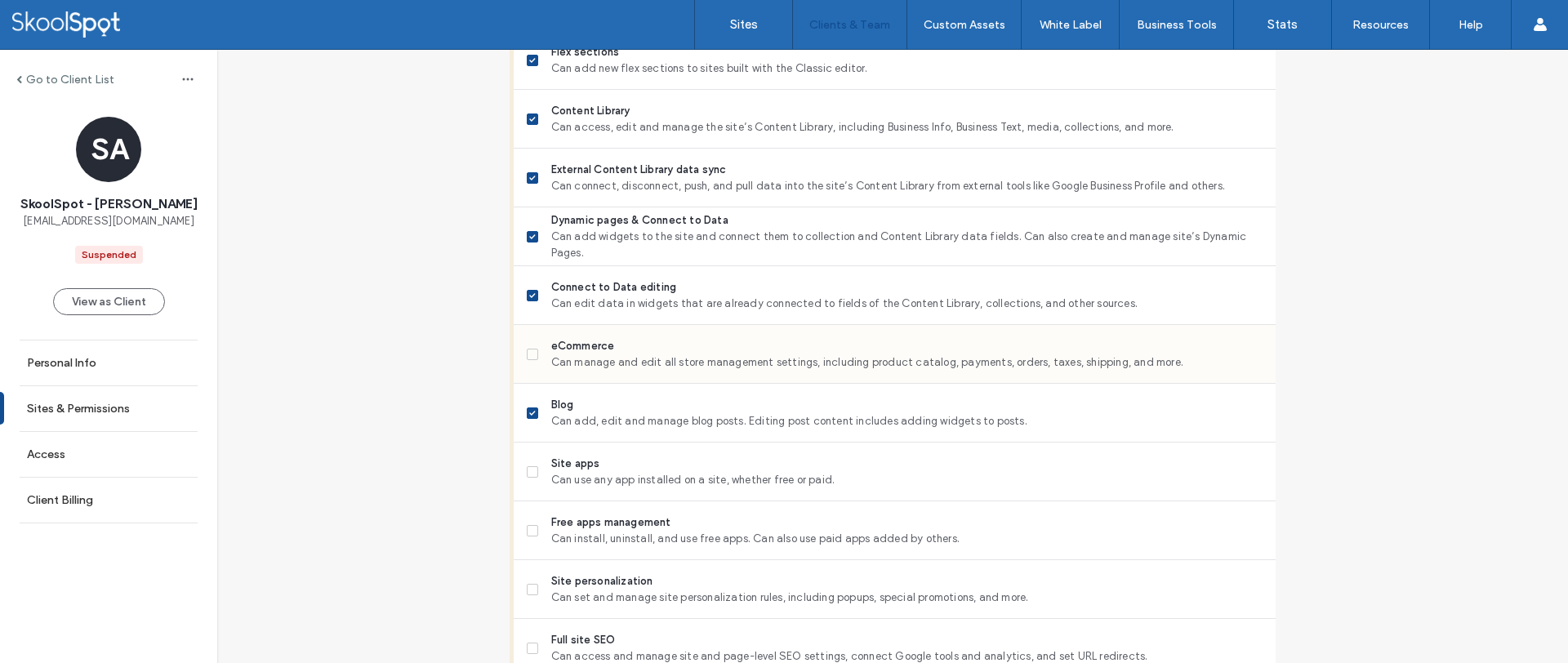
scroll to position [790, 0]
click at [531, 475] on span at bounding box center [532, 471] width 12 height 12
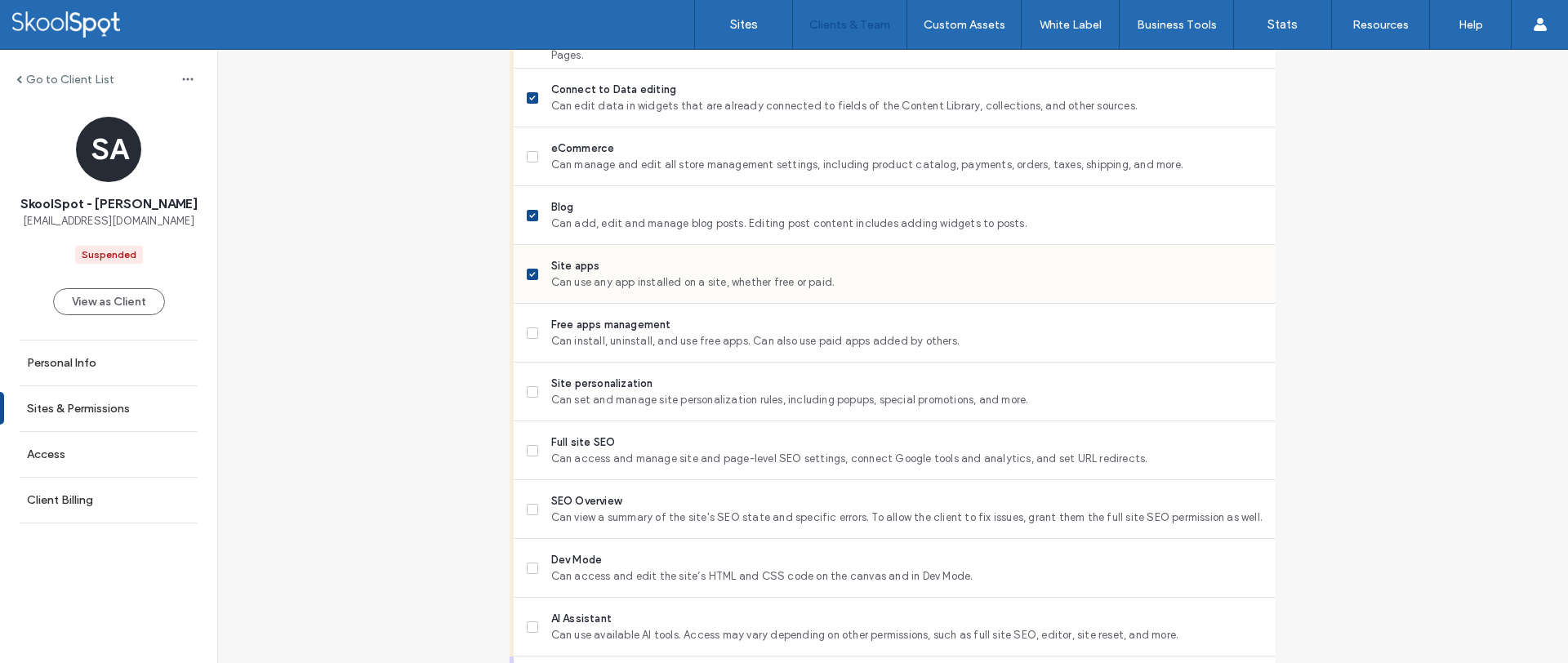
scroll to position [992, 0]
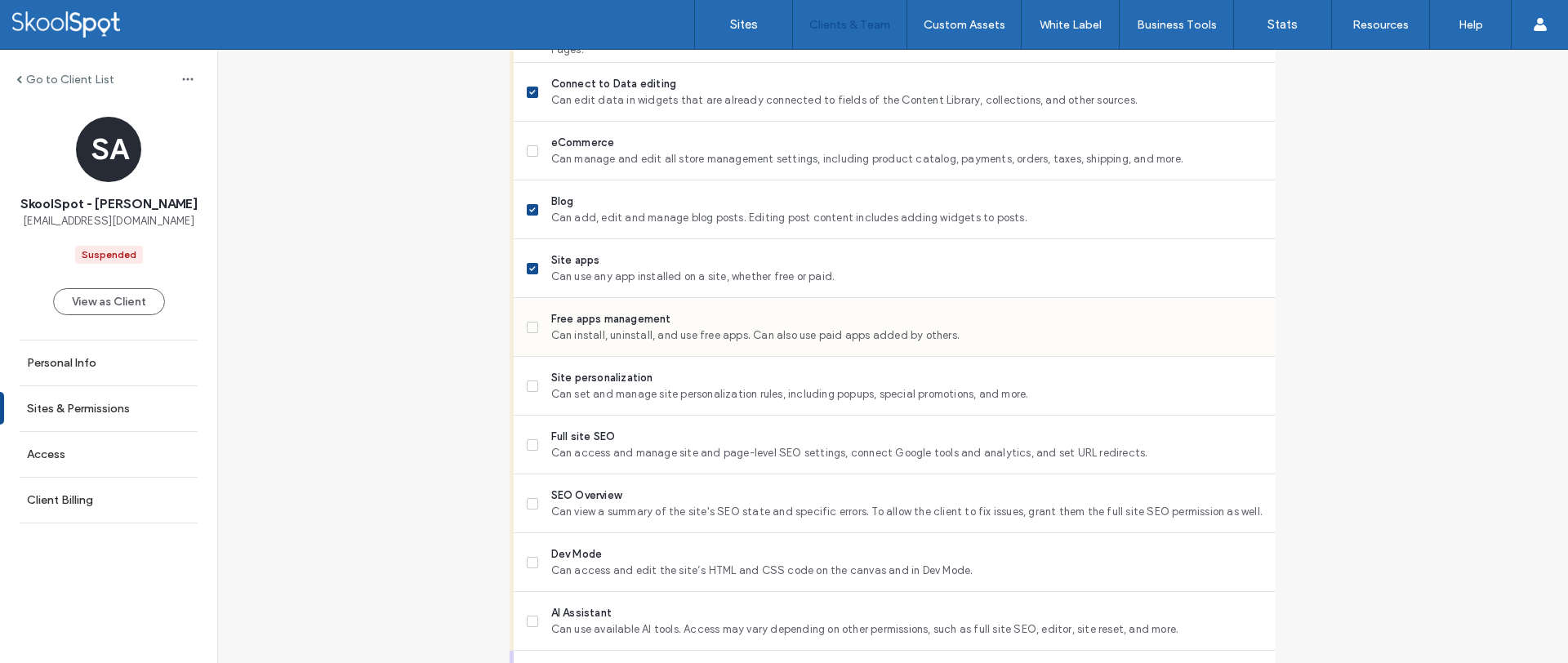
click at [529, 325] on icon at bounding box center [531, 326] width 6 height 5
click at [528, 395] on label "Site personalization Can set and manage site personalization rules, including p…" at bounding box center [894, 387] width 736 height 33
click at [528, 450] on label "Full site SEO Can access and manage site and page-level SEO settings, connect G…" at bounding box center [894, 445] width 736 height 33
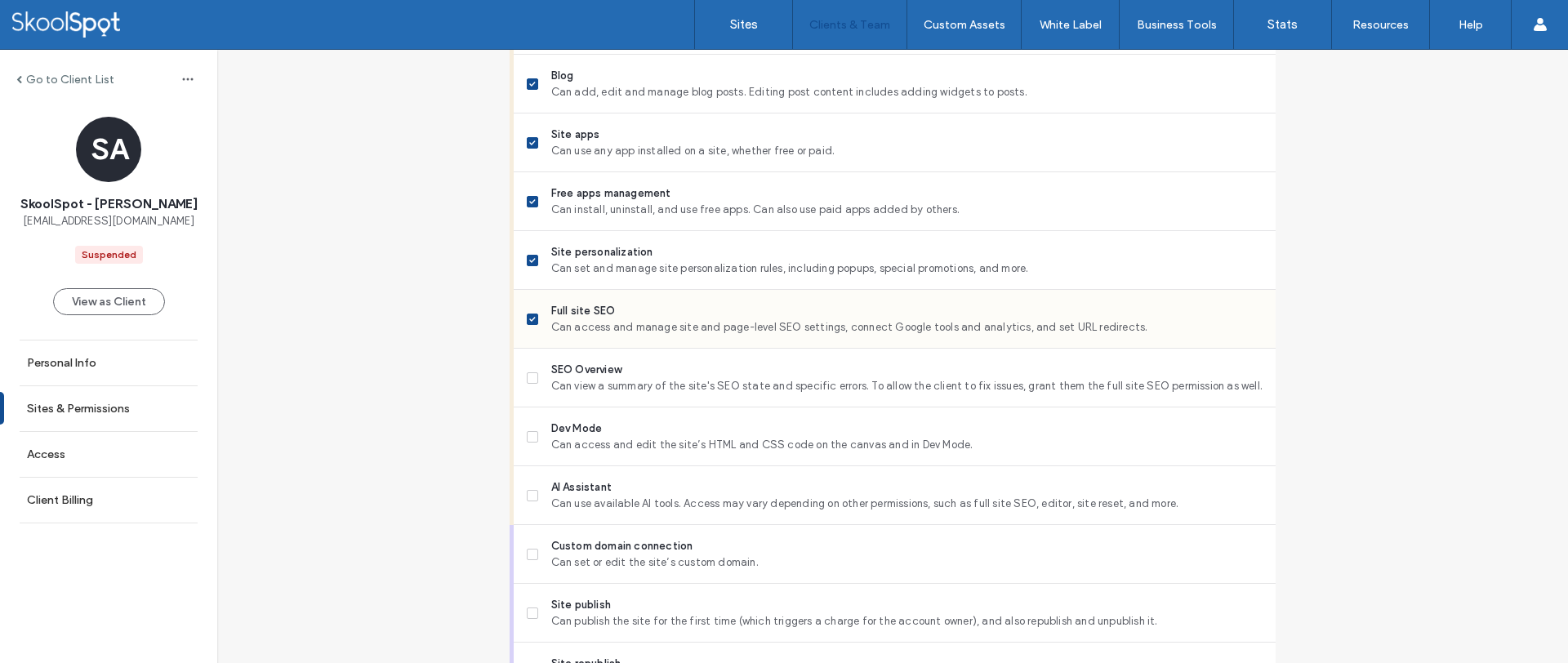
scroll to position [1122, 0]
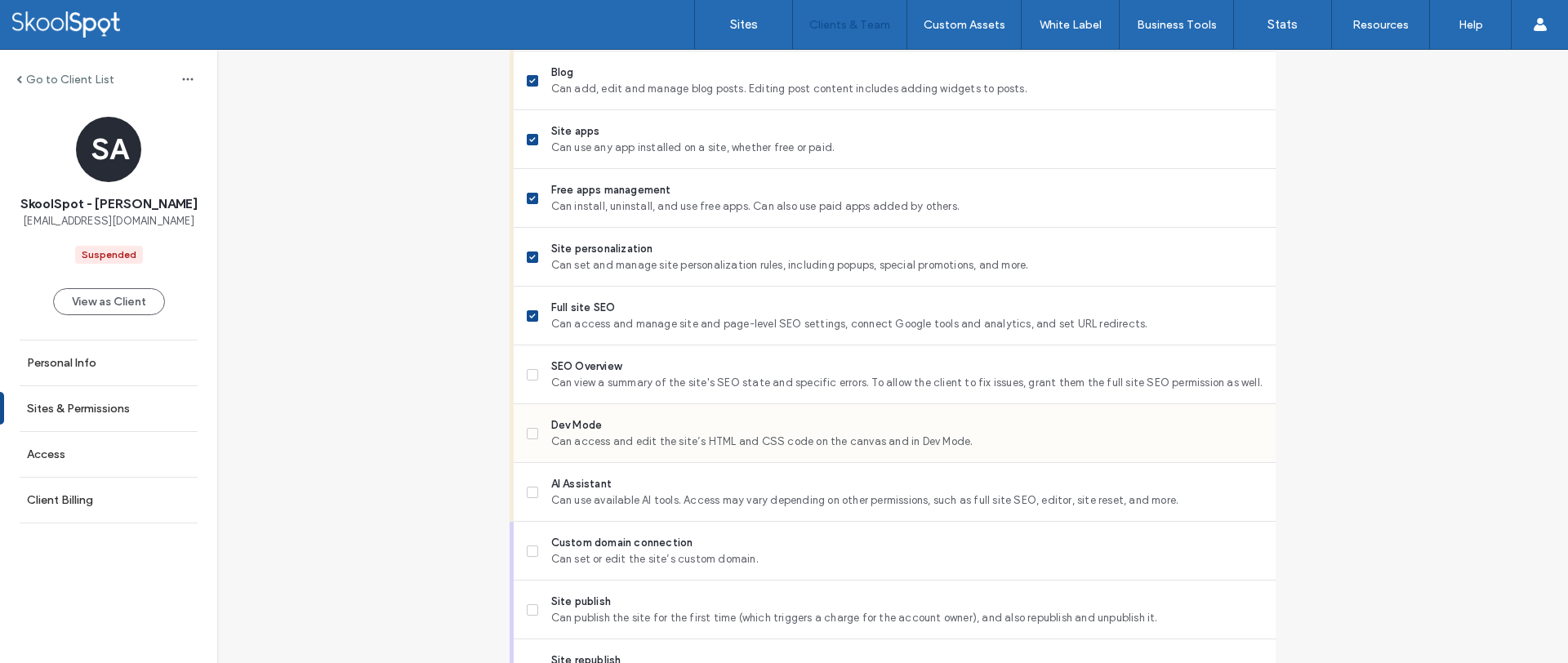
click at [527, 407] on div "Dev Mode Can access and edit the site’s HTML and CSS code on the canvas and in …" at bounding box center [901, 433] width 748 height 58
click at [527, 369] on span at bounding box center [532, 375] width 12 height 12
click at [527, 440] on label "Dev Mode Can access and edit the site’s HTML and CSS code on the canvas and in …" at bounding box center [894, 434] width 736 height 33
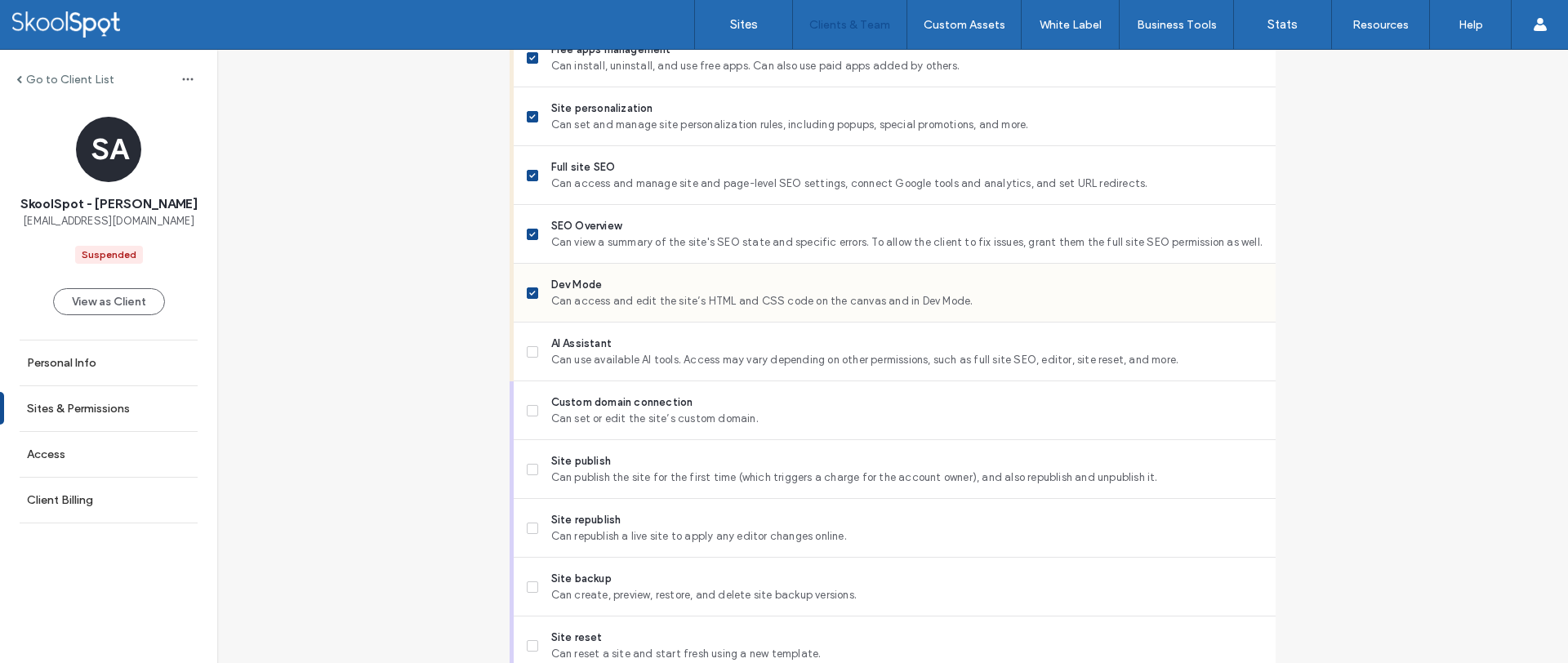
scroll to position [1264, 0]
click at [536, 355] on label "AI Assistant Can use available AI tools. Access may vary depending on other per…" at bounding box center [894, 350] width 736 height 33
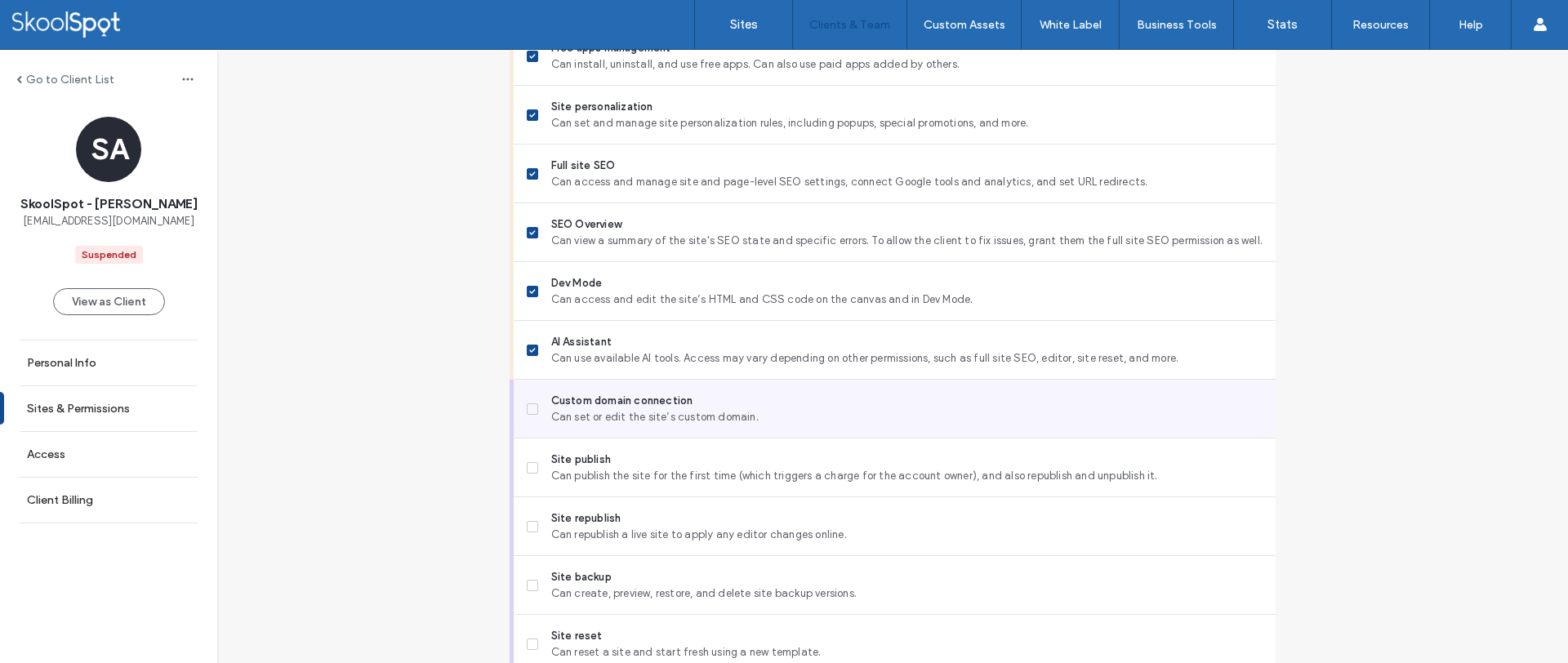
click at [536, 409] on label "Custom domain connection Can set or edit the site’s custom domain." at bounding box center [894, 409] width 736 height 33
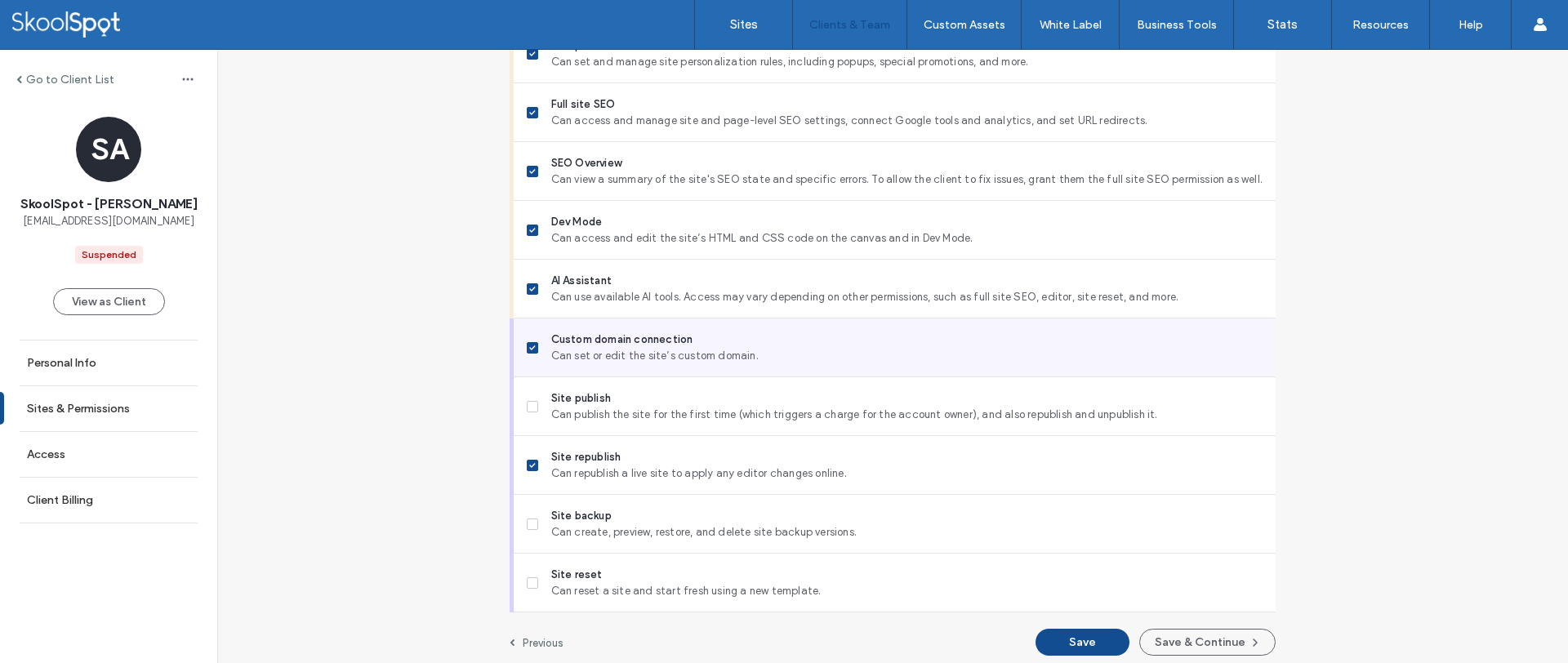
scroll to position [1334, 0]
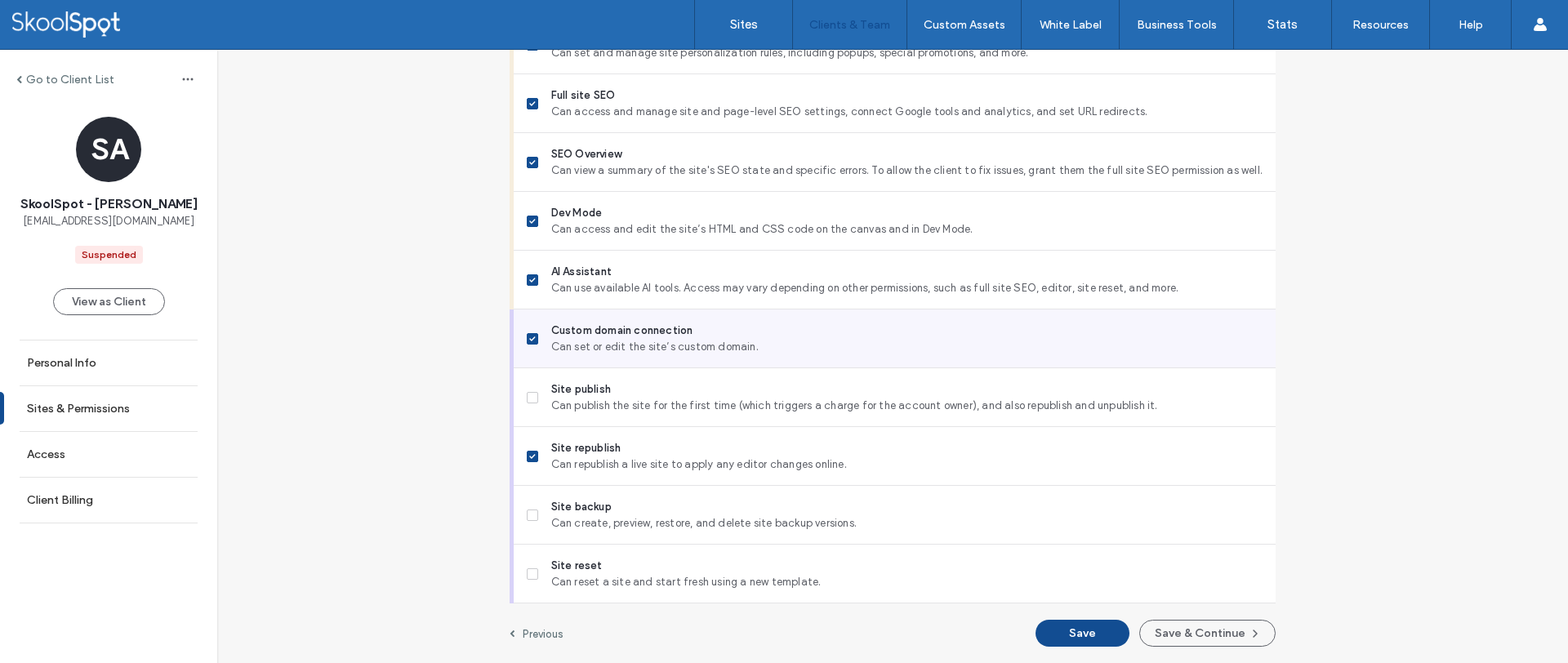
click at [527, 358] on div "Custom domain connection Can set or edit the site’s custom domain." at bounding box center [901, 338] width 748 height 58
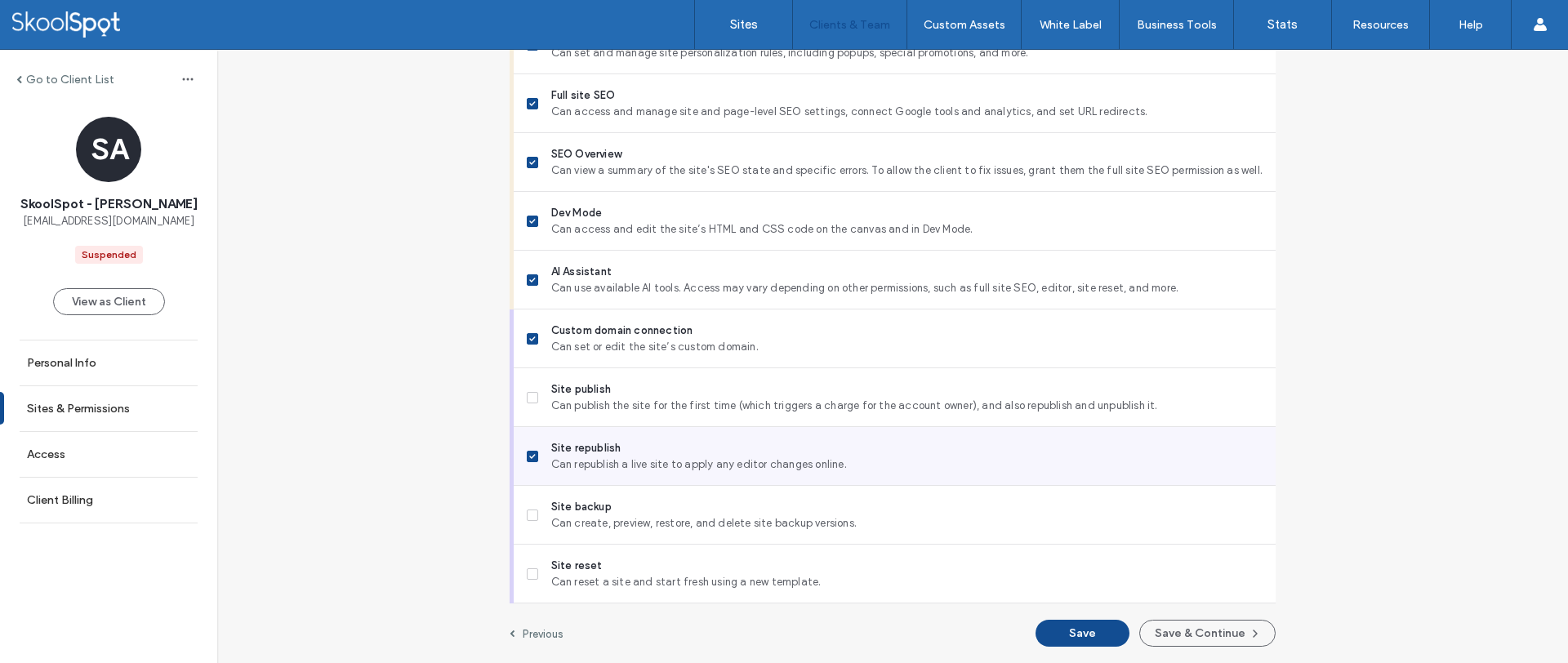
click at [527, 461] on span at bounding box center [532, 456] width 12 height 12
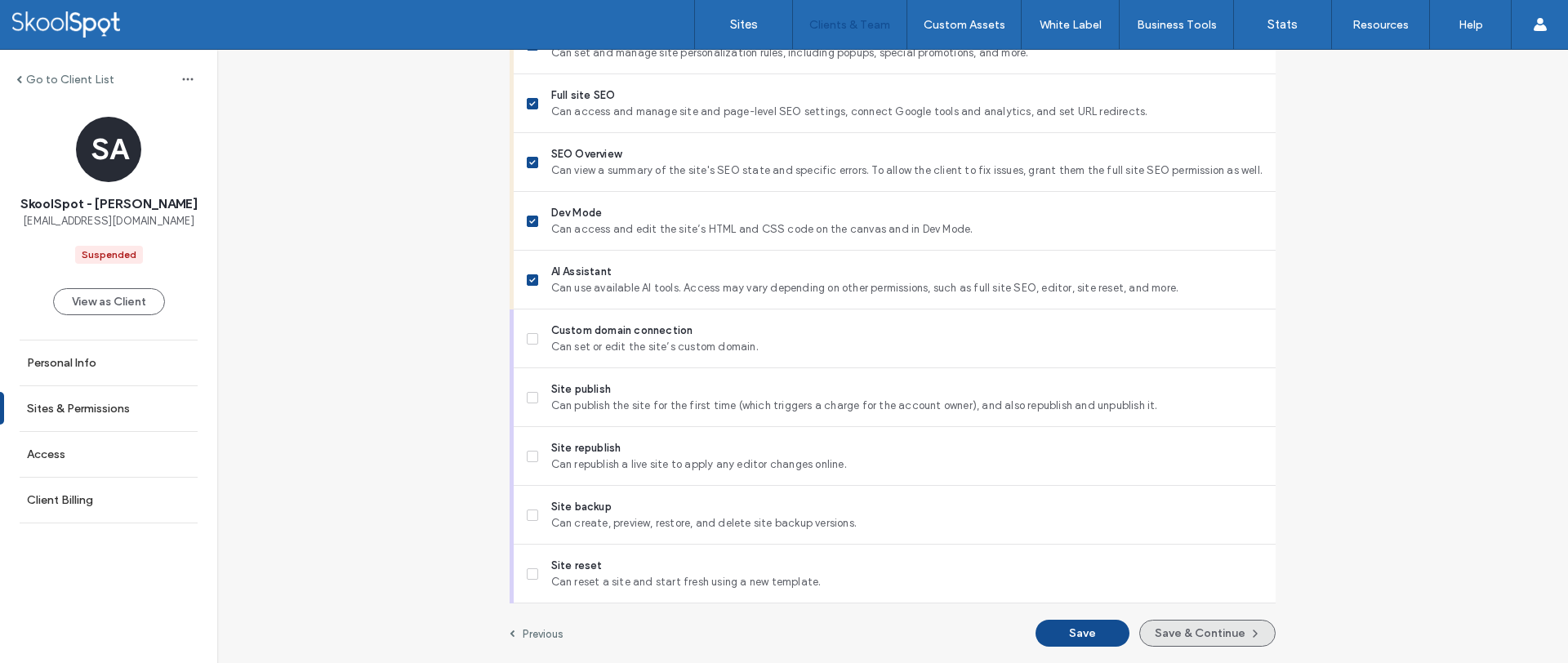
click at [1180, 637] on button "Save & Continue" at bounding box center [1207, 634] width 137 height 27
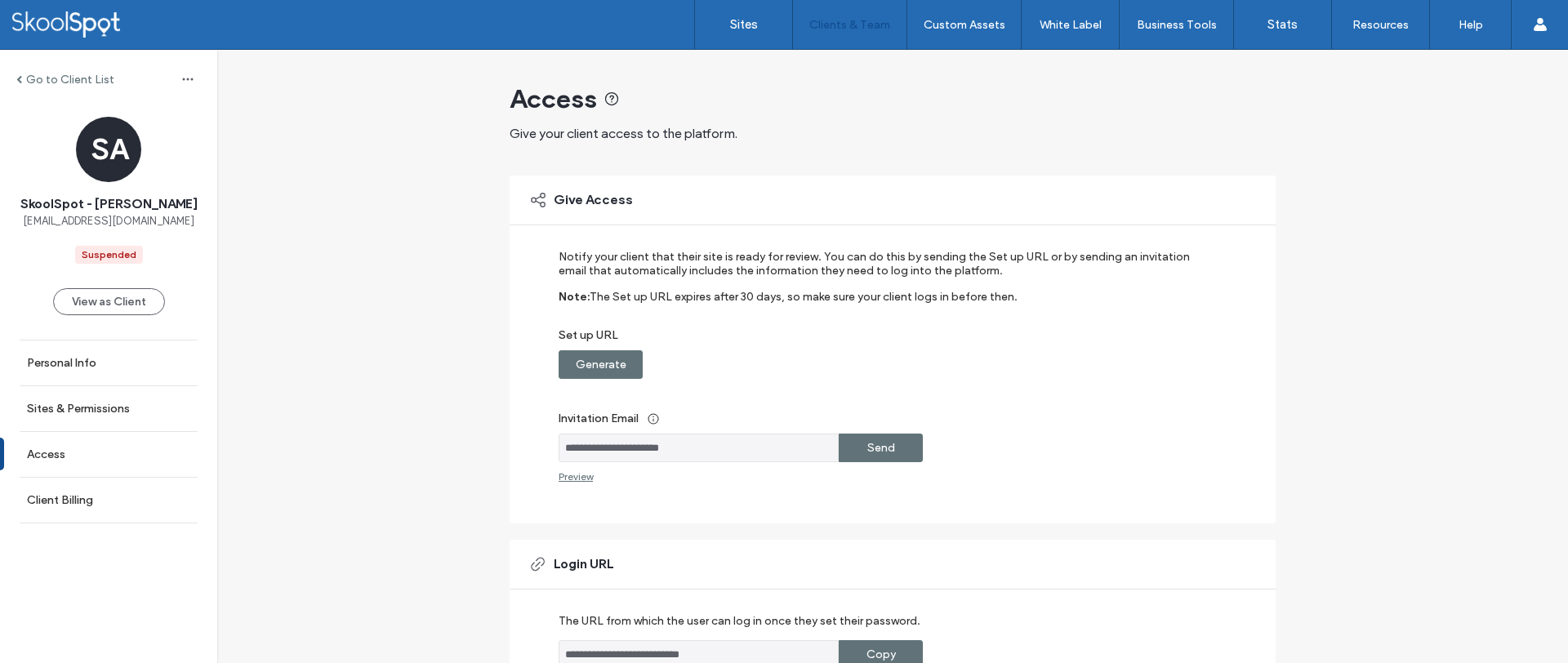
scroll to position [272, 0]
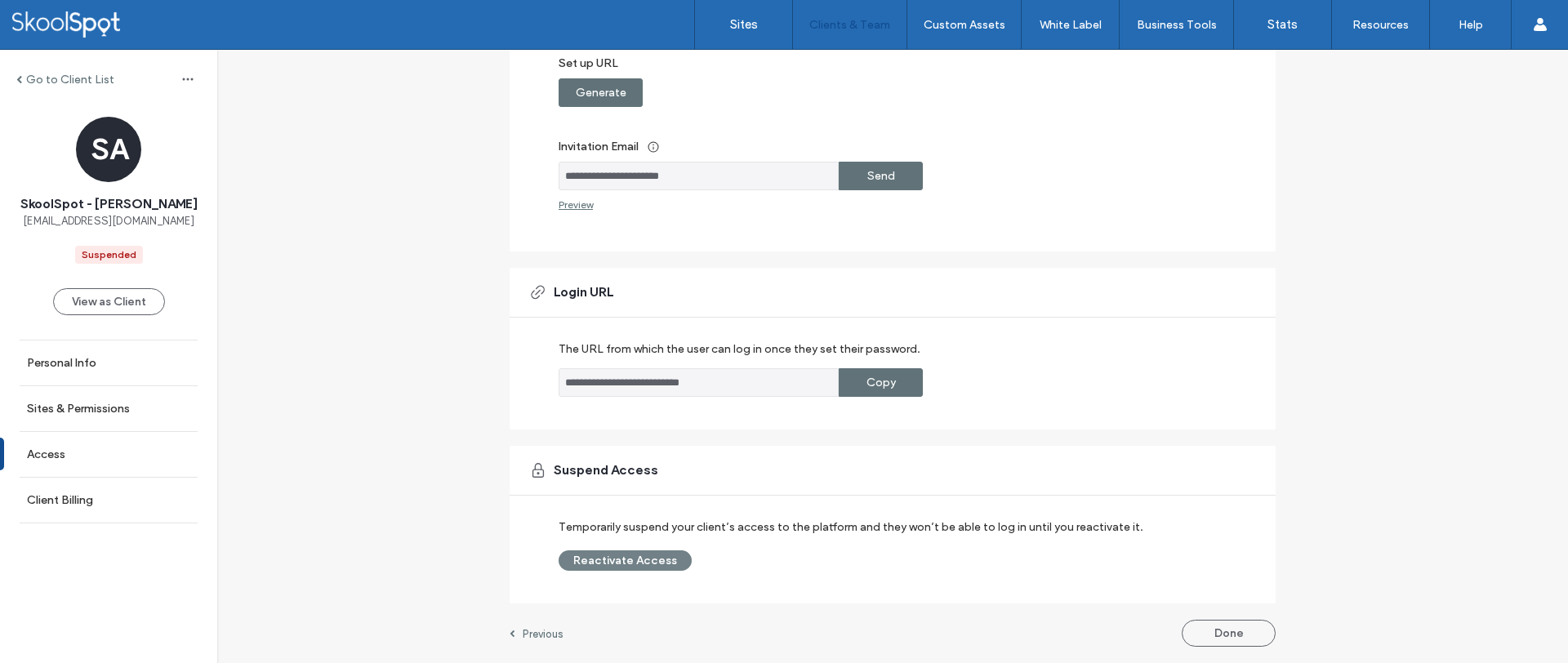
click at [626, 552] on button "Reactivate Access" at bounding box center [625, 561] width 133 height 20
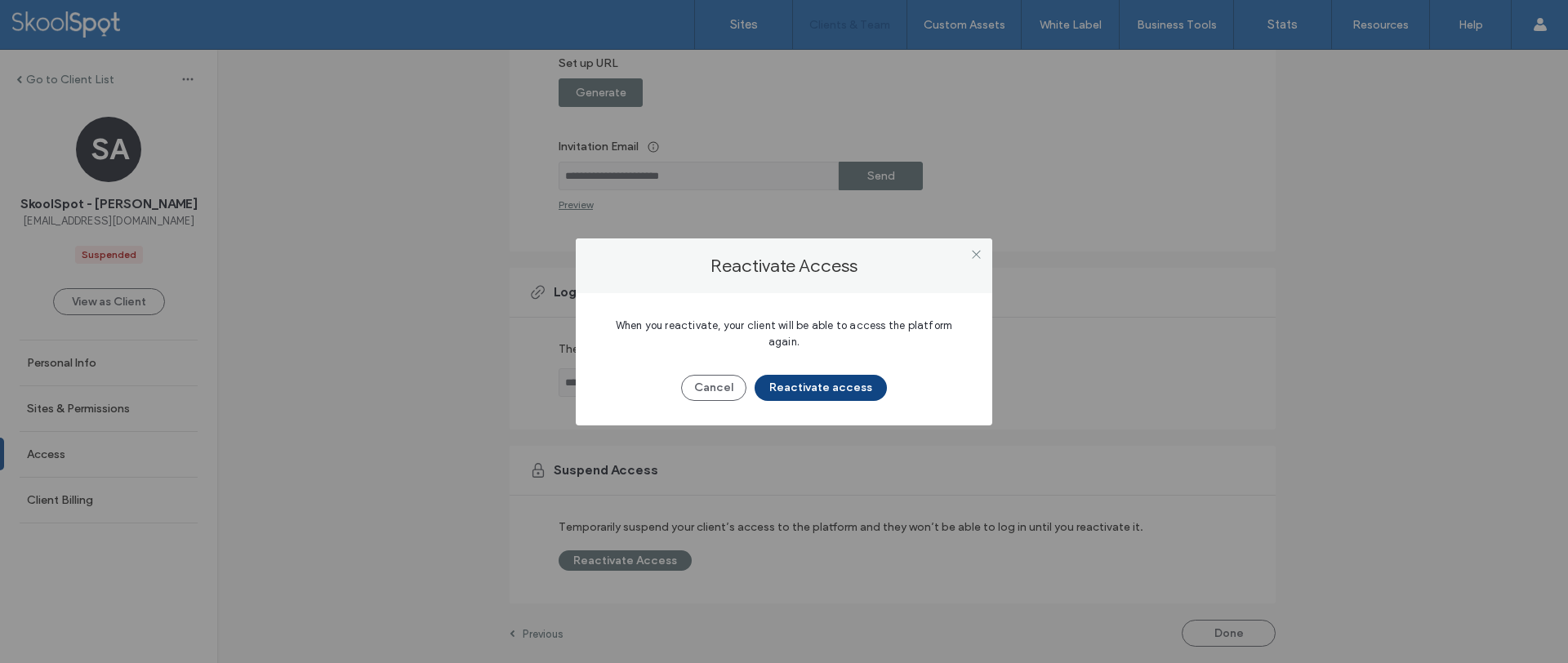
click at [789, 375] on button "Reactivate access" at bounding box center [820, 388] width 132 height 26
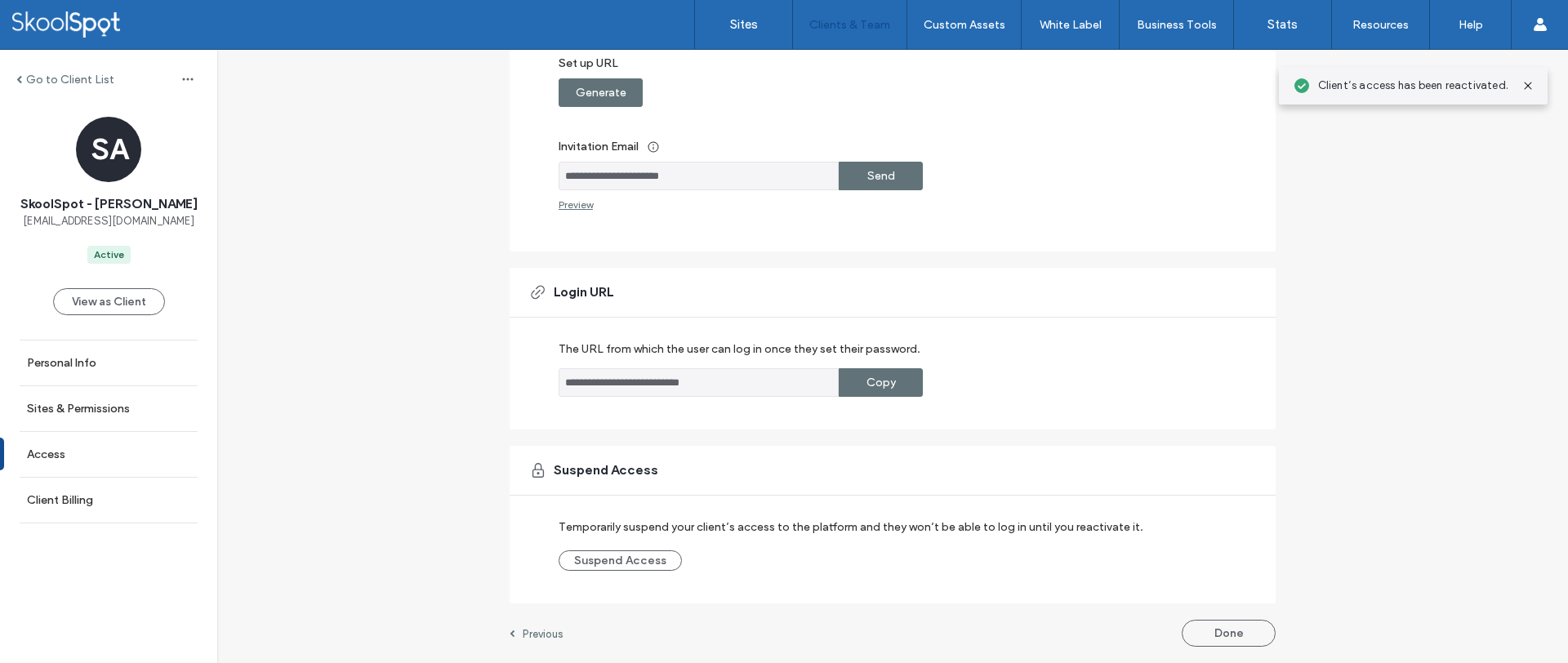
click at [900, 176] on div "Send" at bounding box center [881, 175] width 84 height 28
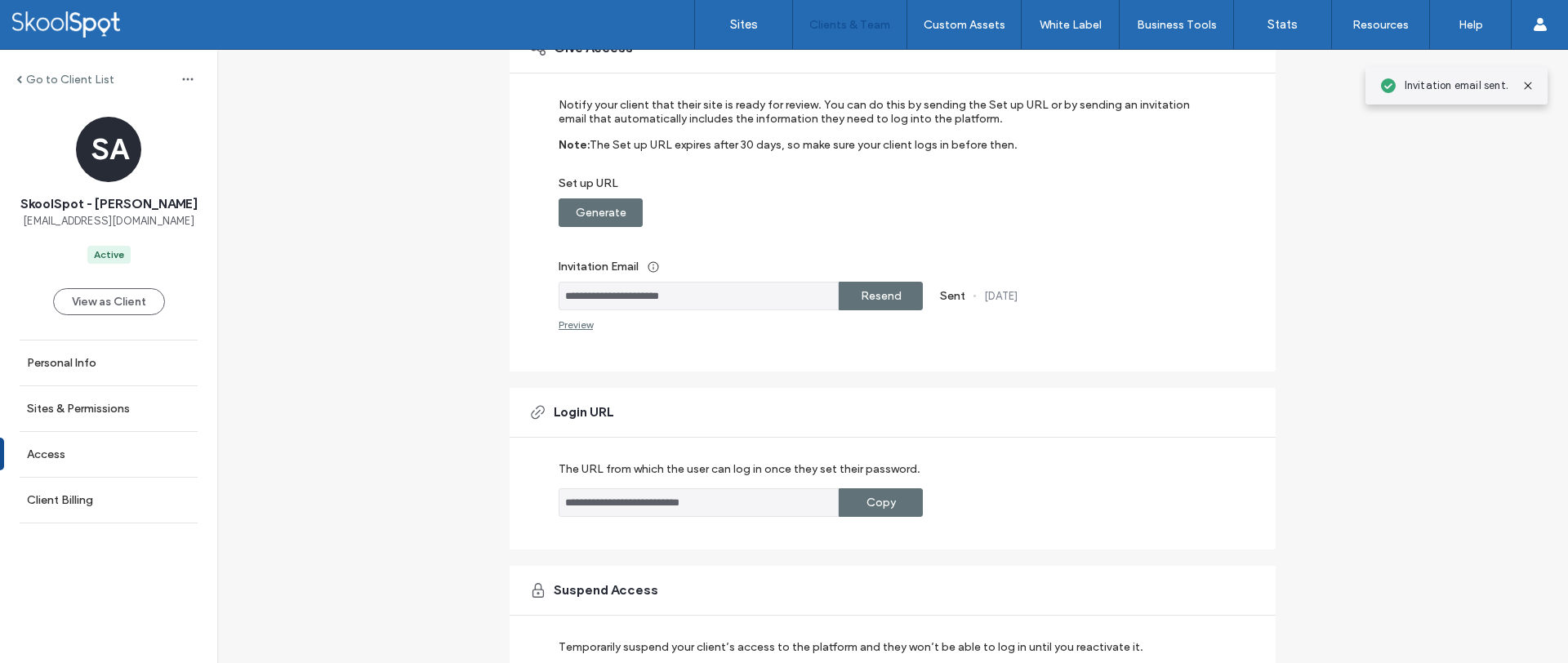
scroll to position [31, 0]
